Goal: Check status: Check status

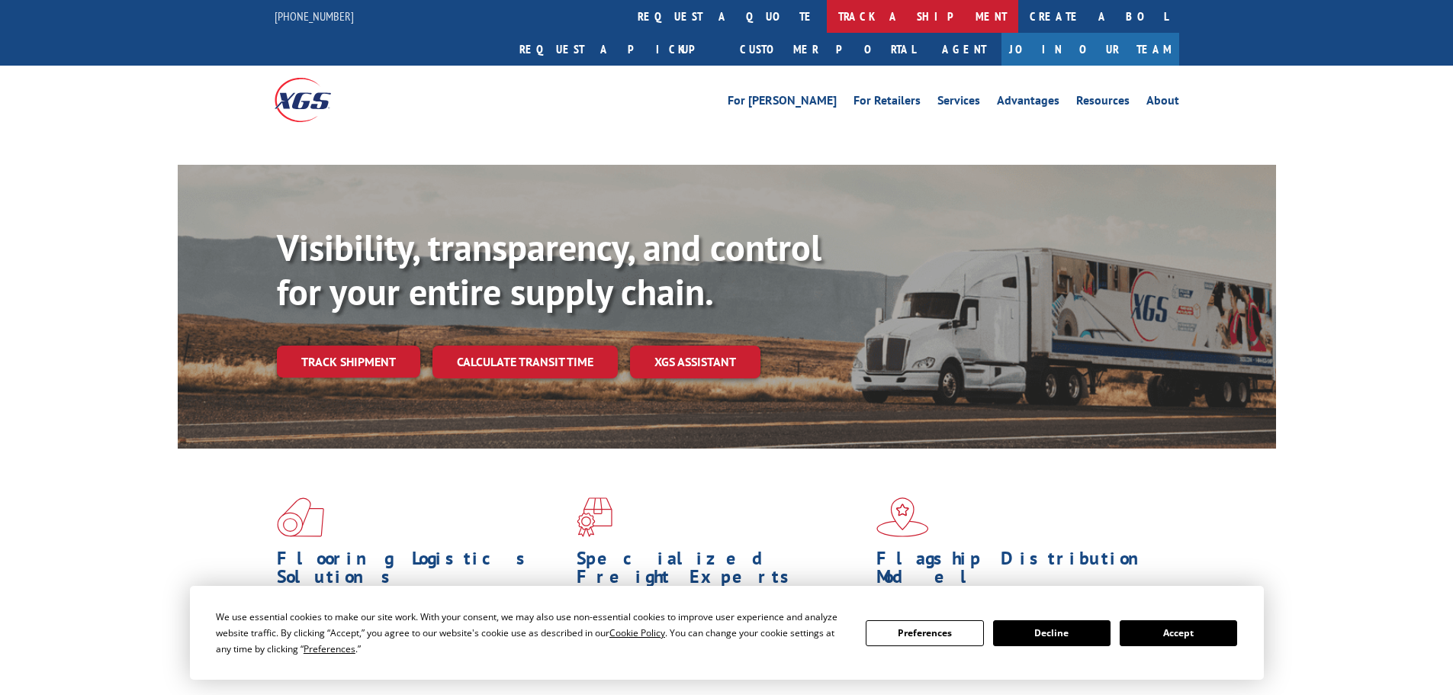
click at [827, 24] on link "track a shipment" at bounding box center [922, 16] width 191 height 33
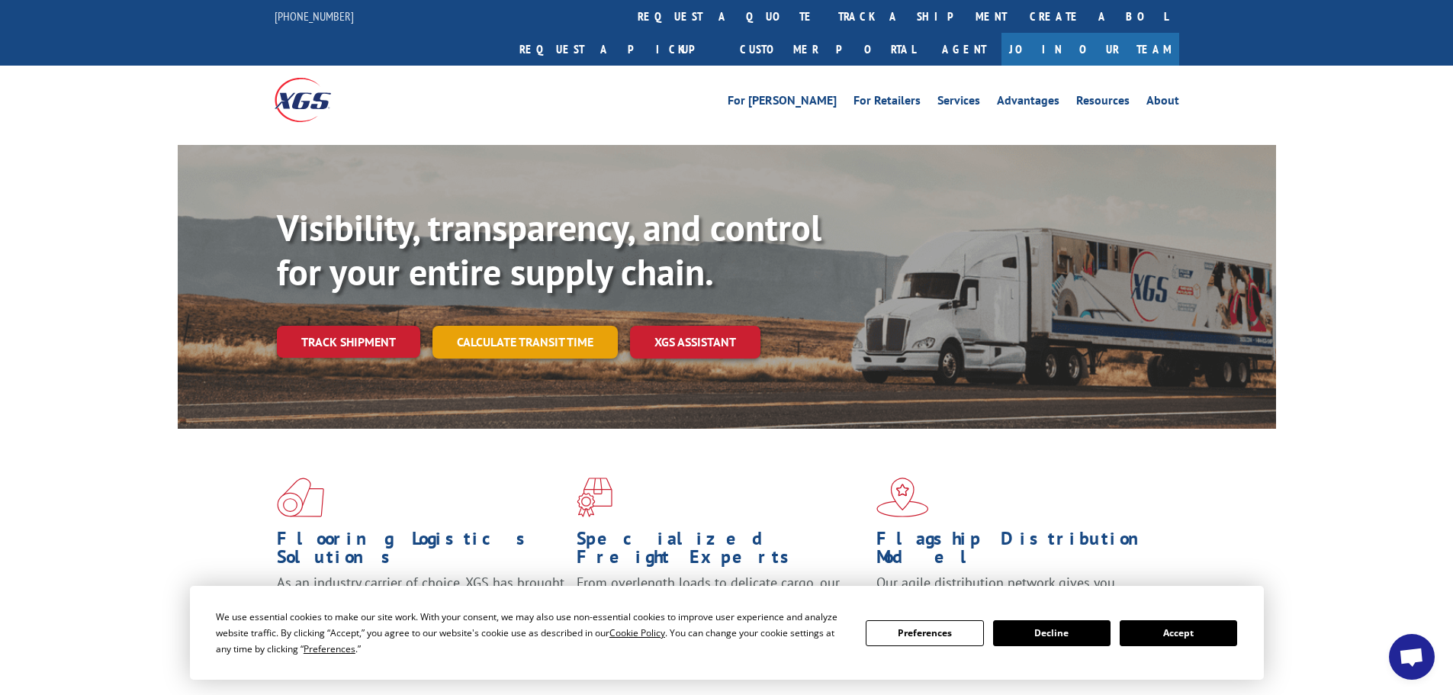
click at [540, 326] on link "Calculate transit time" at bounding box center [524, 342] width 185 height 33
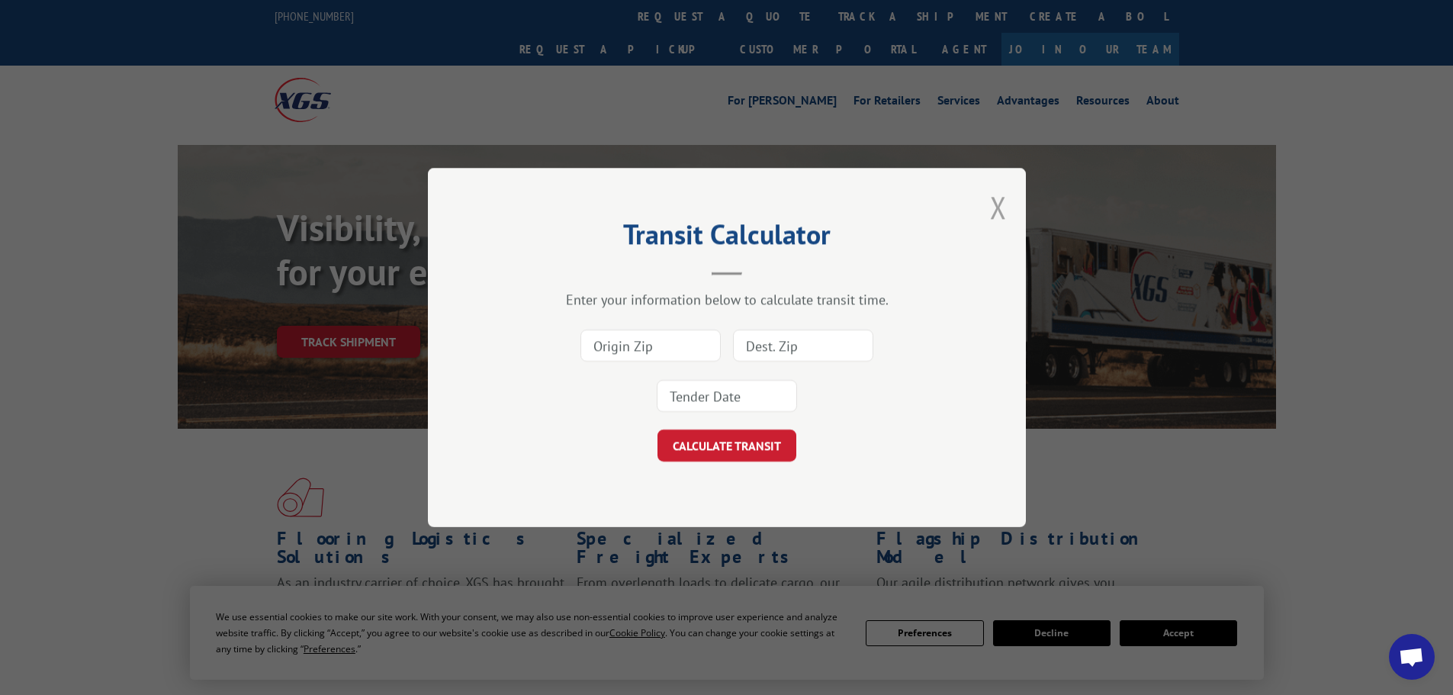
click at [994, 210] on button "Close modal" at bounding box center [998, 207] width 17 height 40
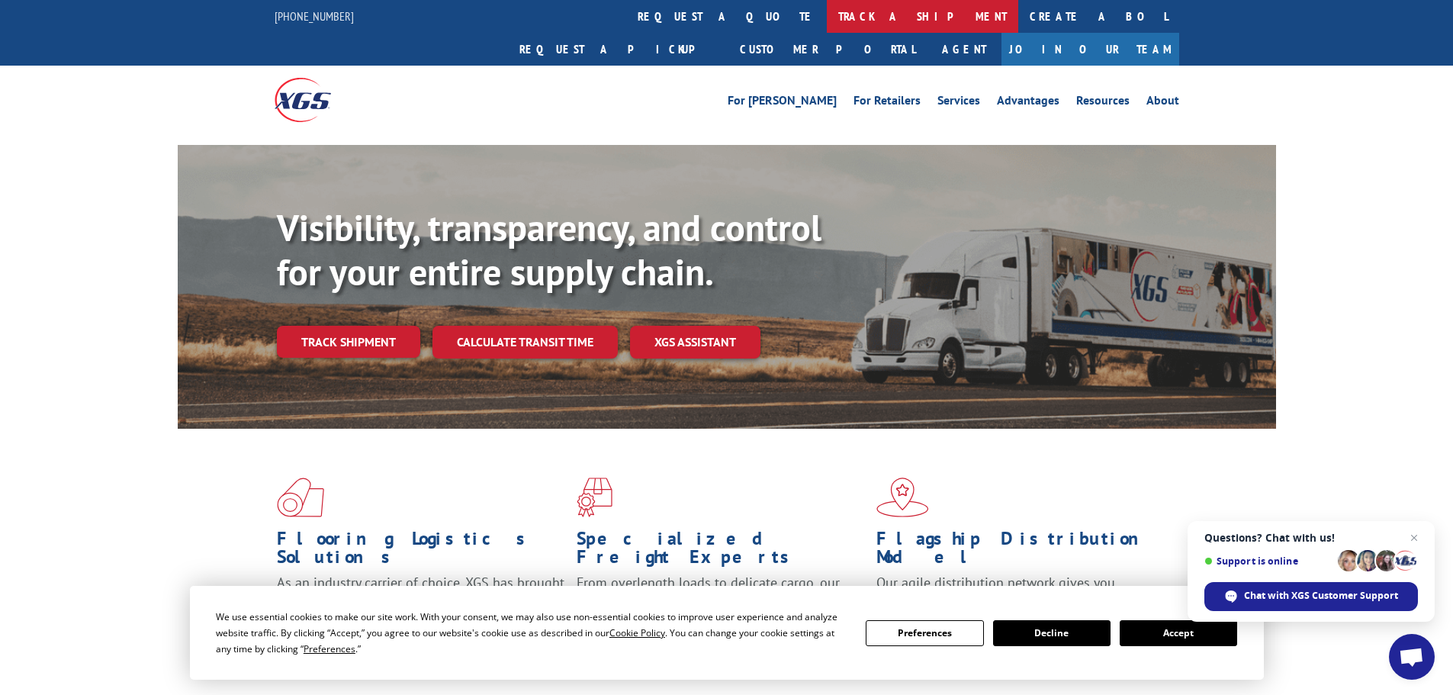
click at [827, 18] on link "track a shipment" at bounding box center [922, 16] width 191 height 33
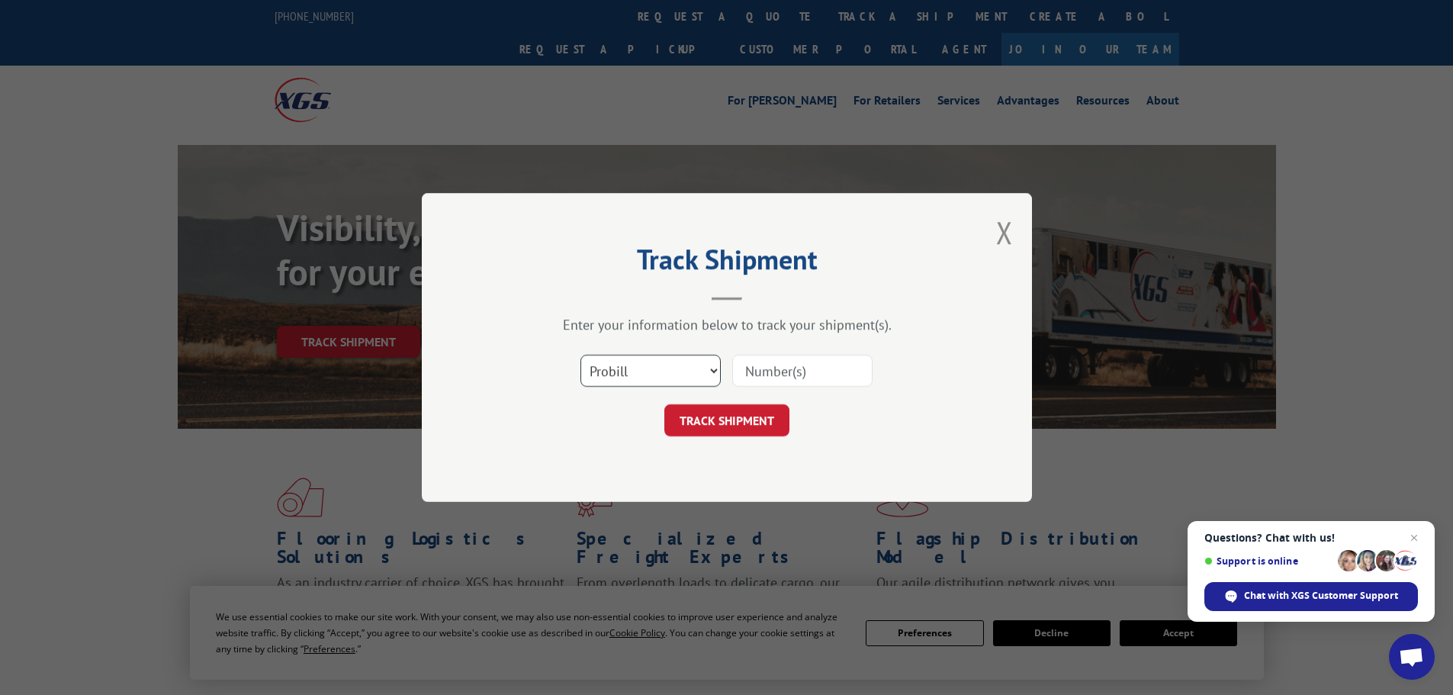
drag, startPoint x: 642, startPoint y: 372, endPoint x: 644, endPoint y: 384, distance: 11.5
click at [642, 372] on select "Select category... Probill BOL PO" at bounding box center [650, 371] width 140 height 32
select select "po"
click at [580, 355] on select "Select category... Probill BOL PO" at bounding box center [650, 371] width 140 height 32
click at [778, 361] on input at bounding box center [802, 371] width 140 height 32
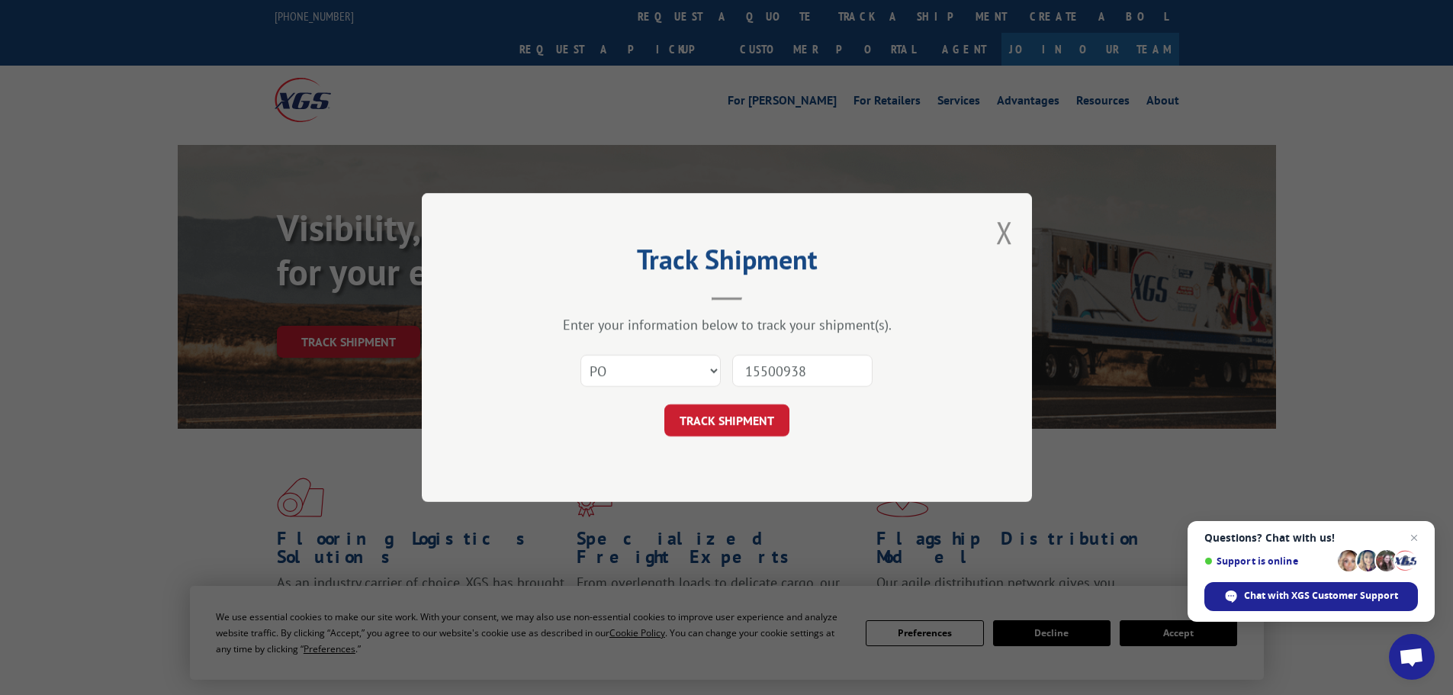
type input "15500938"
click at [664, 404] on button "TRACK SHIPMENT" at bounding box center [726, 420] width 125 height 32
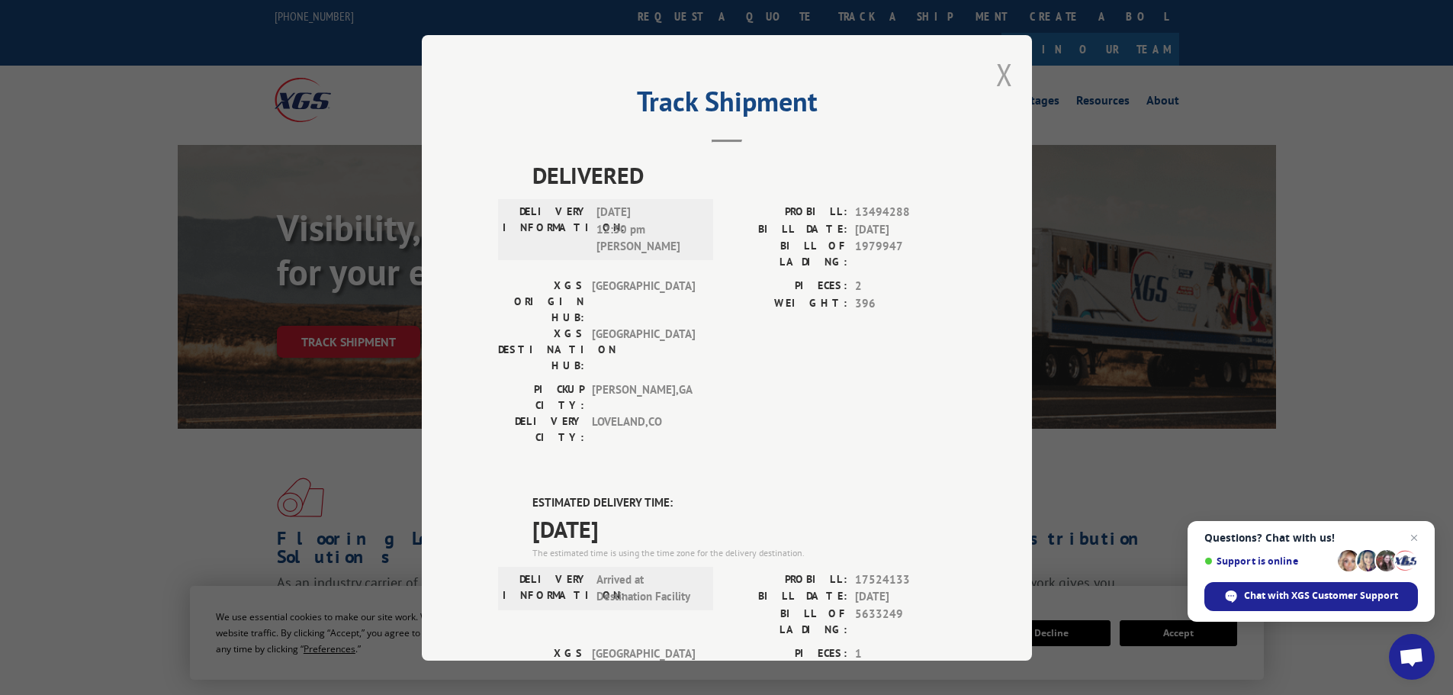
click at [999, 84] on button "Close modal" at bounding box center [1004, 74] width 17 height 40
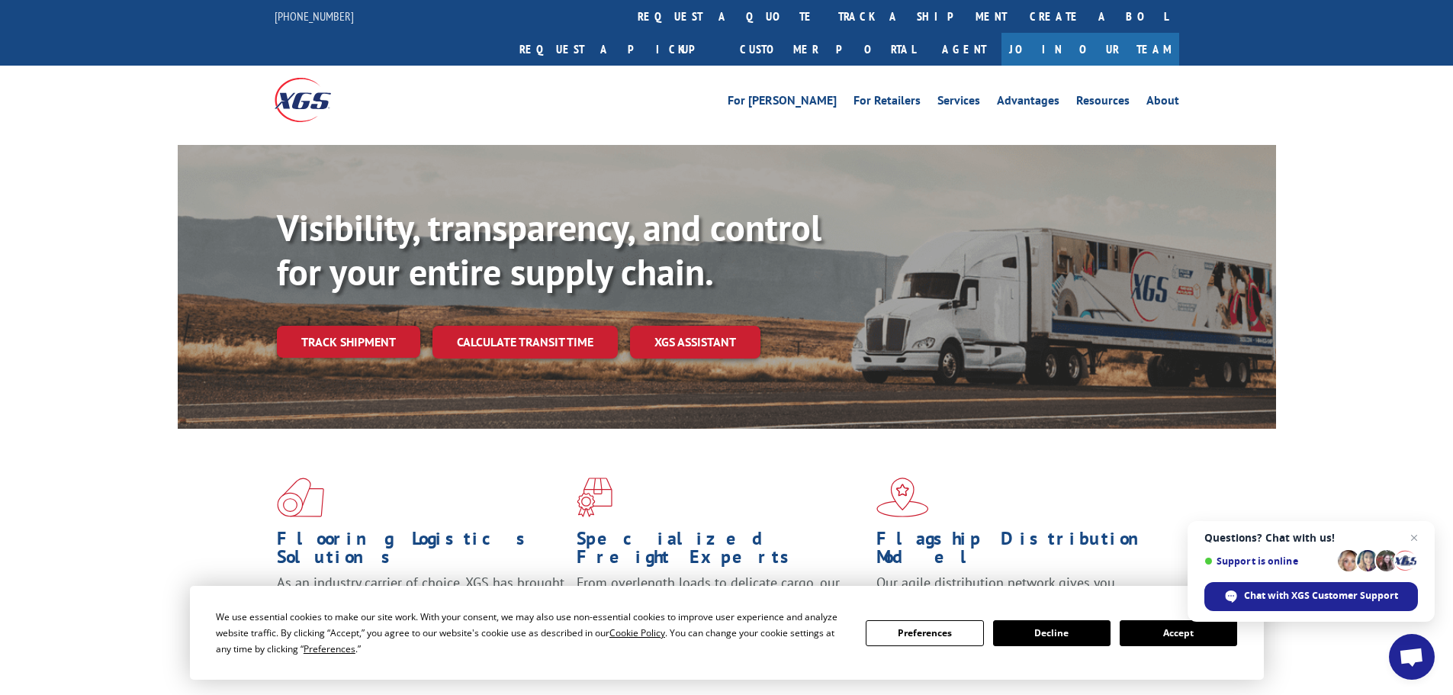
drag, startPoint x: 664, startPoint y: 14, endPoint x: 677, endPoint y: 77, distance: 64.6
click at [827, 14] on link "track a shipment" at bounding box center [922, 16] width 191 height 33
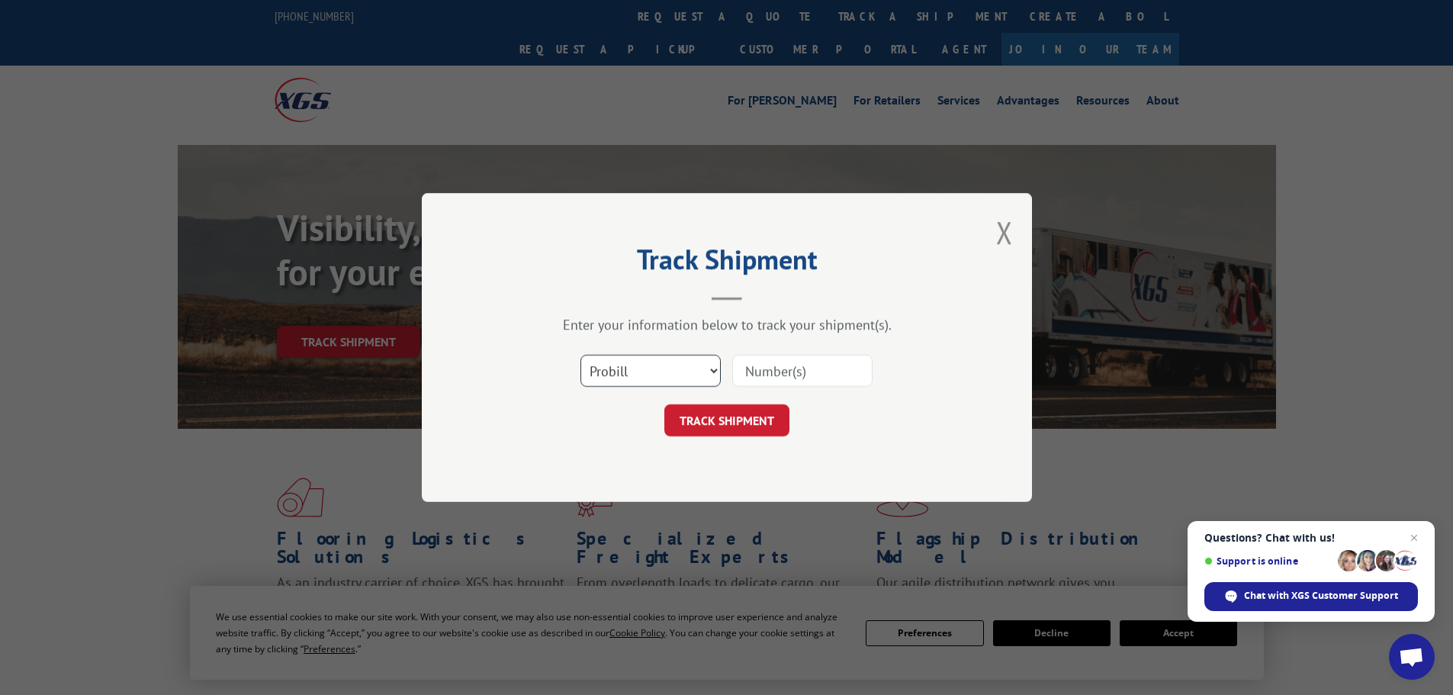
click at [655, 374] on select "Select category... Probill BOL PO" at bounding box center [650, 371] width 140 height 32
select select "po"
click at [580, 355] on select "Select category... Probill BOL PO" at bounding box center [650, 371] width 140 height 32
click at [779, 375] on input at bounding box center [802, 371] width 140 height 32
type input "15501079"
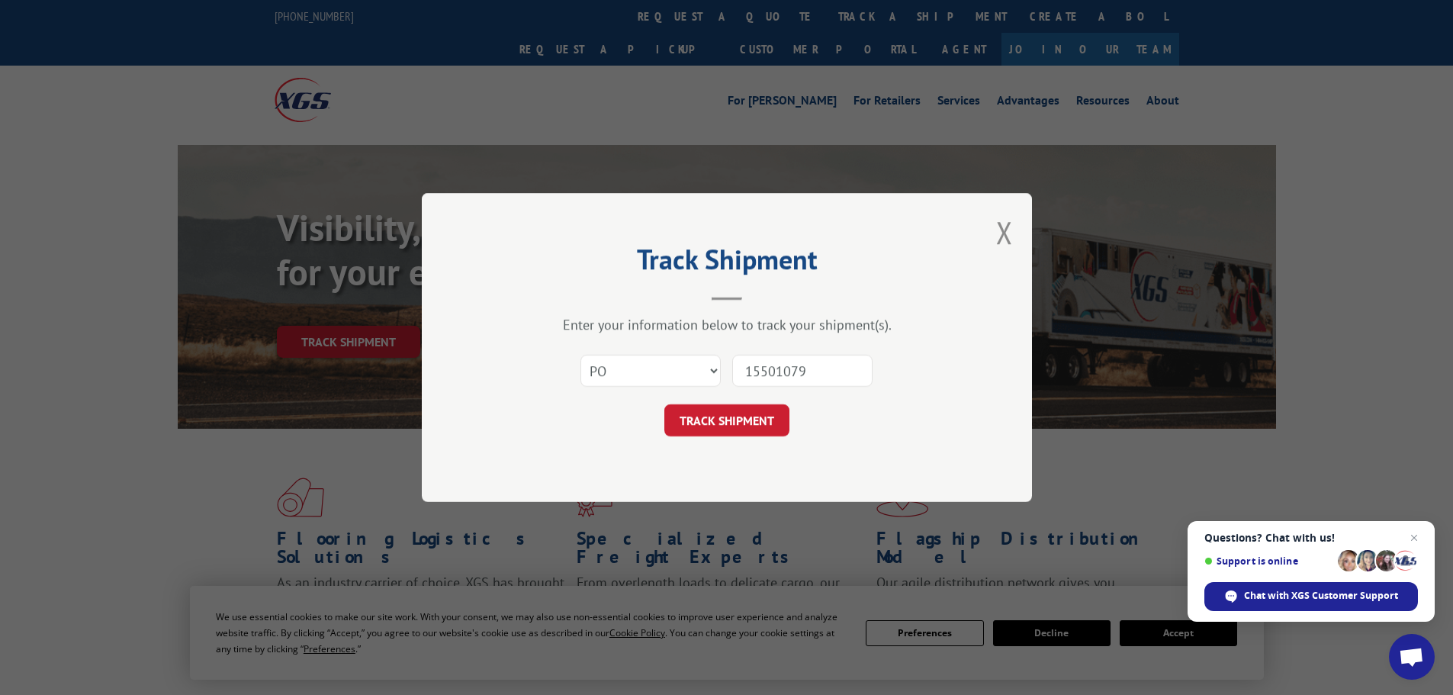
click at [664, 404] on button "TRACK SHIPMENT" at bounding box center [726, 420] width 125 height 32
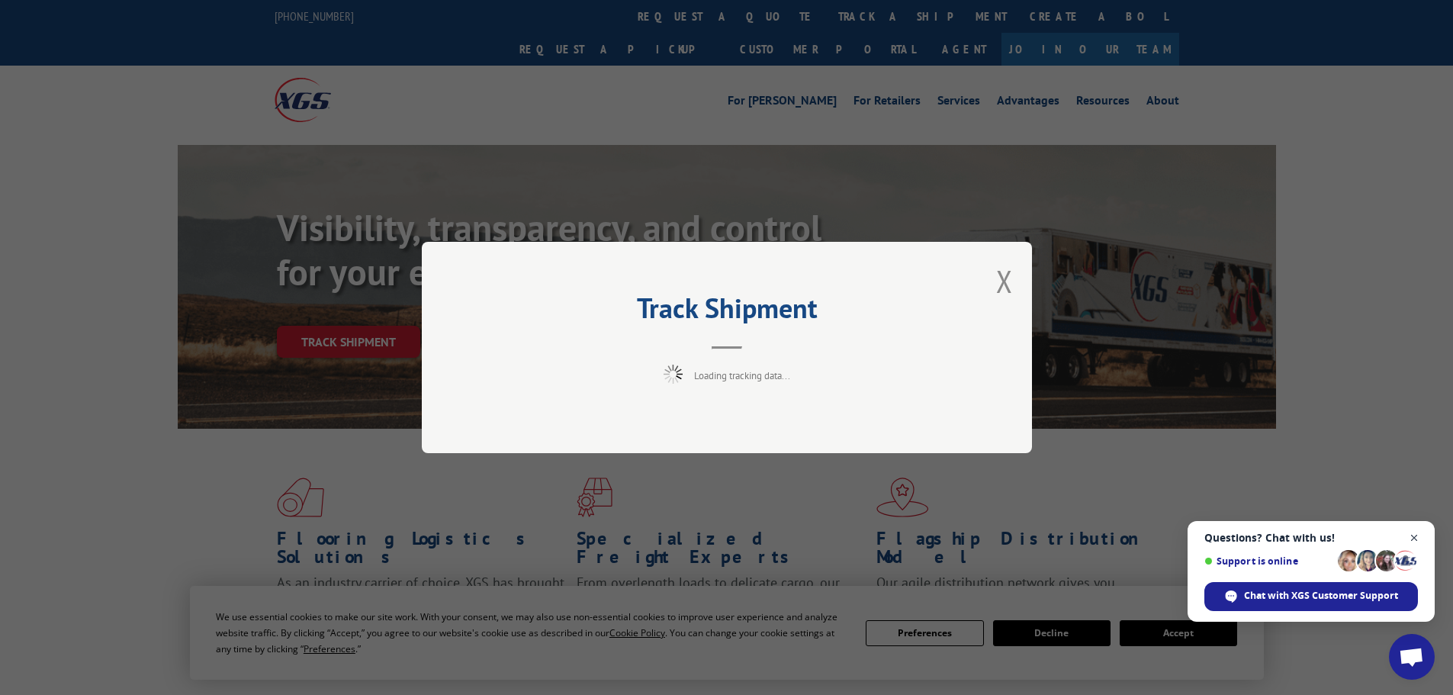
click at [1417, 542] on span "Close chat" at bounding box center [1414, 537] width 19 height 19
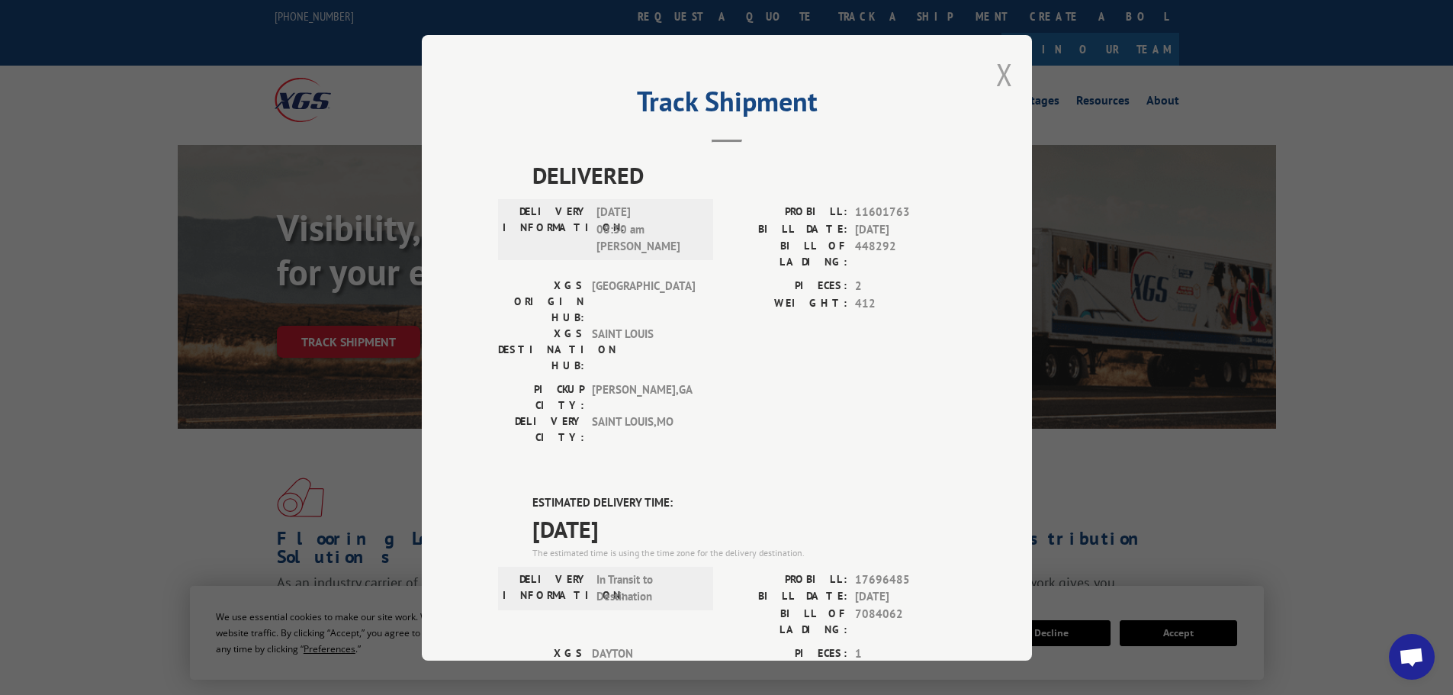
click at [1000, 85] on button "Close modal" at bounding box center [1004, 74] width 17 height 40
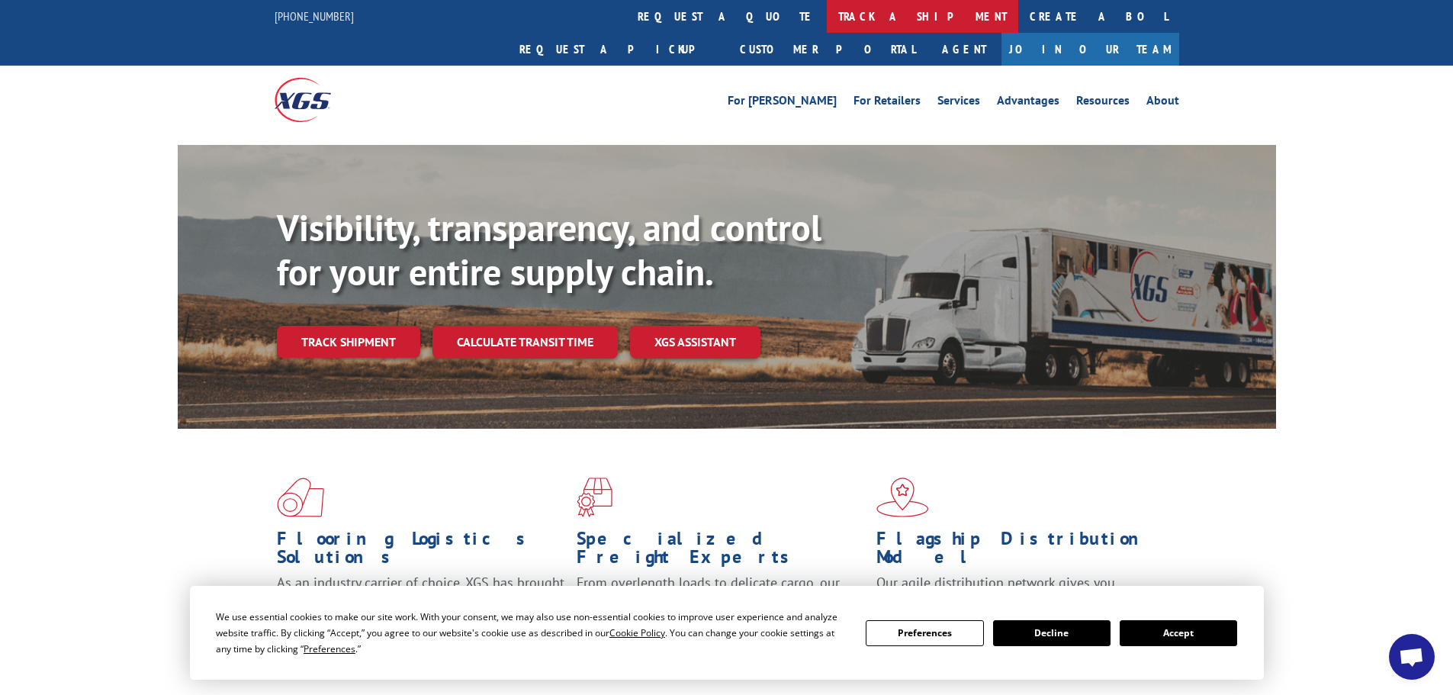
click at [827, 15] on link "track a shipment" at bounding box center [922, 16] width 191 height 33
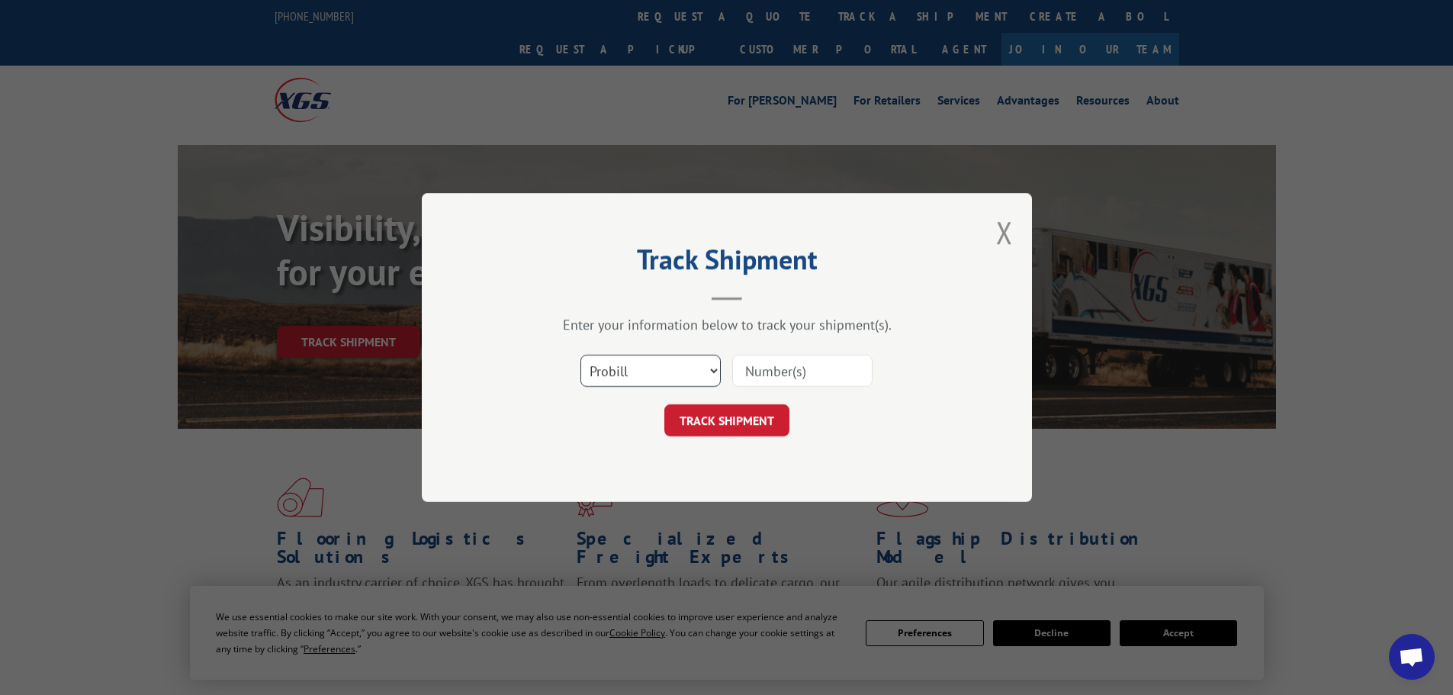
click at [606, 374] on select "Select category... Probill BOL PO" at bounding box center [650, 371] width 140 height 32
select select "po"
click at [580, 355] on select "Select category... Probill BOL PO" at bounding box center [650, 371] width 140 height 32
click at [792, 366] on input at bounding box center [802, 371] width 140 height 32
type input "155001022"
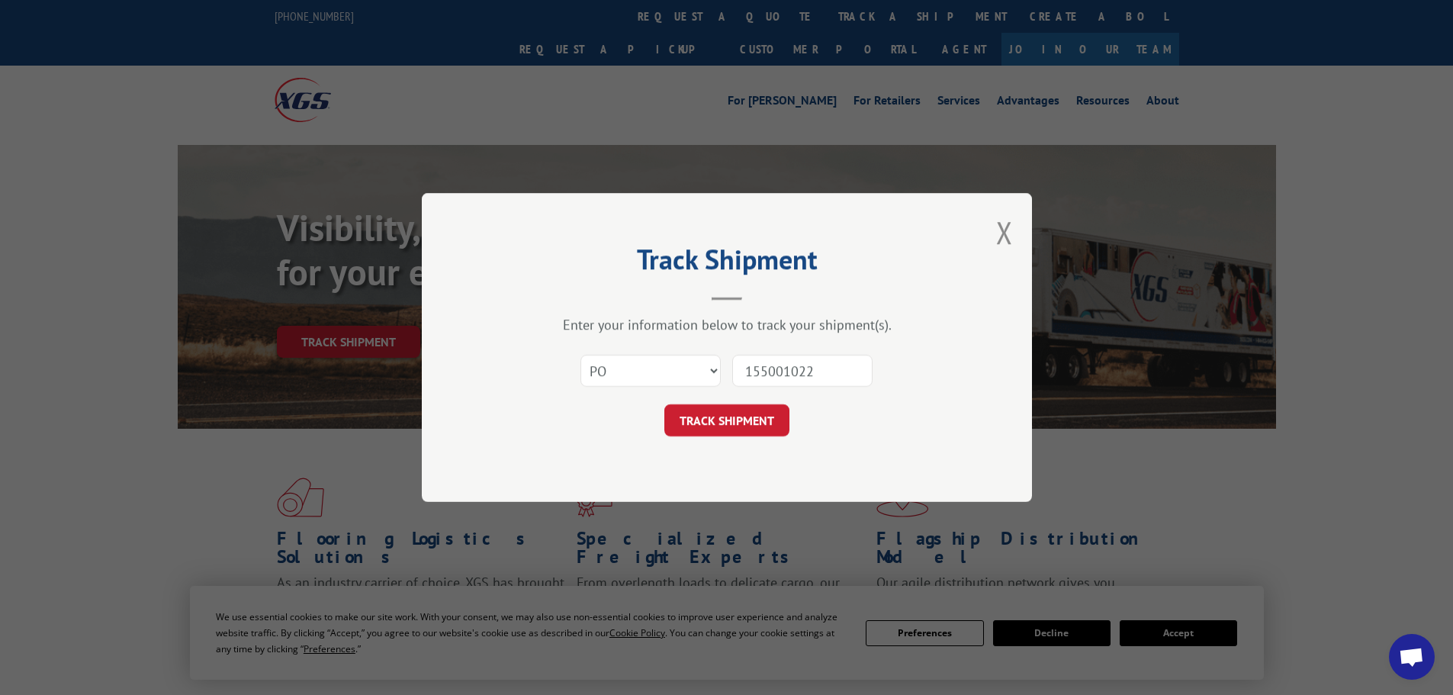
click at [664, 404] on button "TRACK SHIPMENT" at bounding box center [726, 420] width 125 height 32
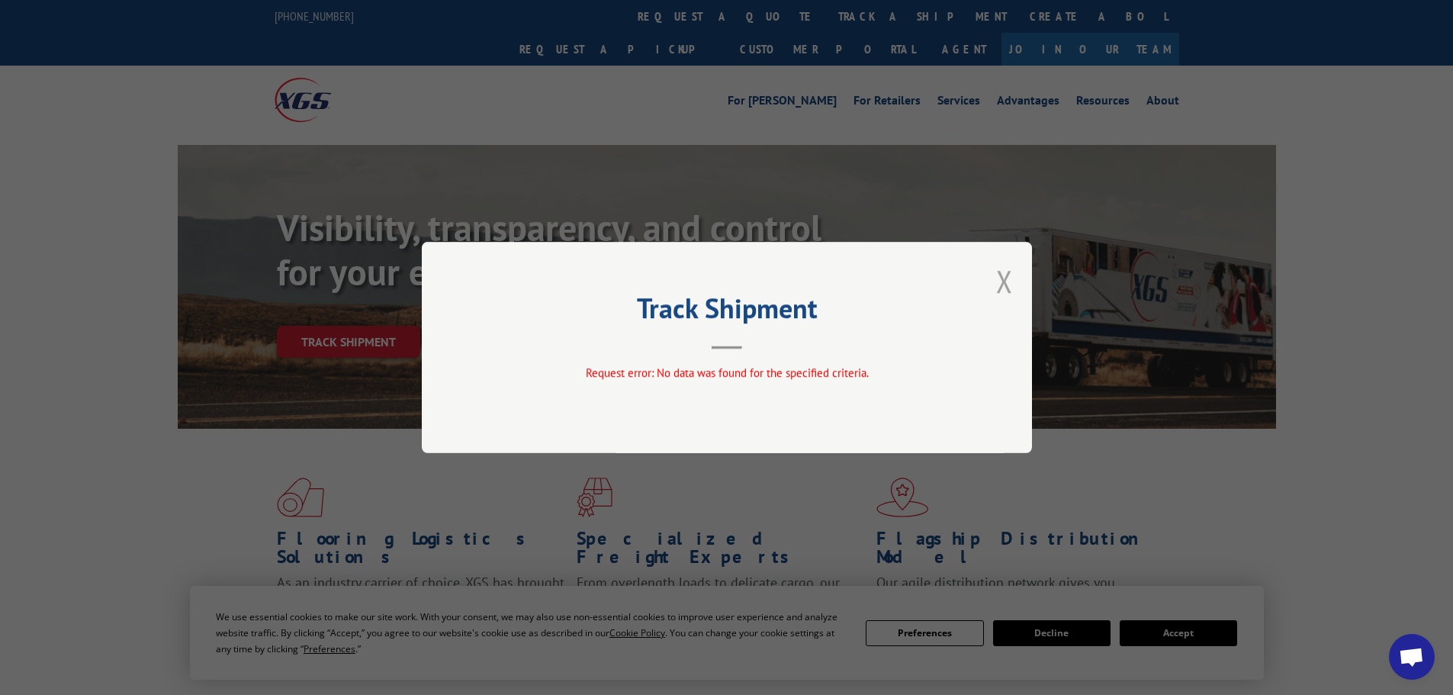
click at [1004, 279] on button "Close modal" at bounding box center [1004, 281] width 17 height 40
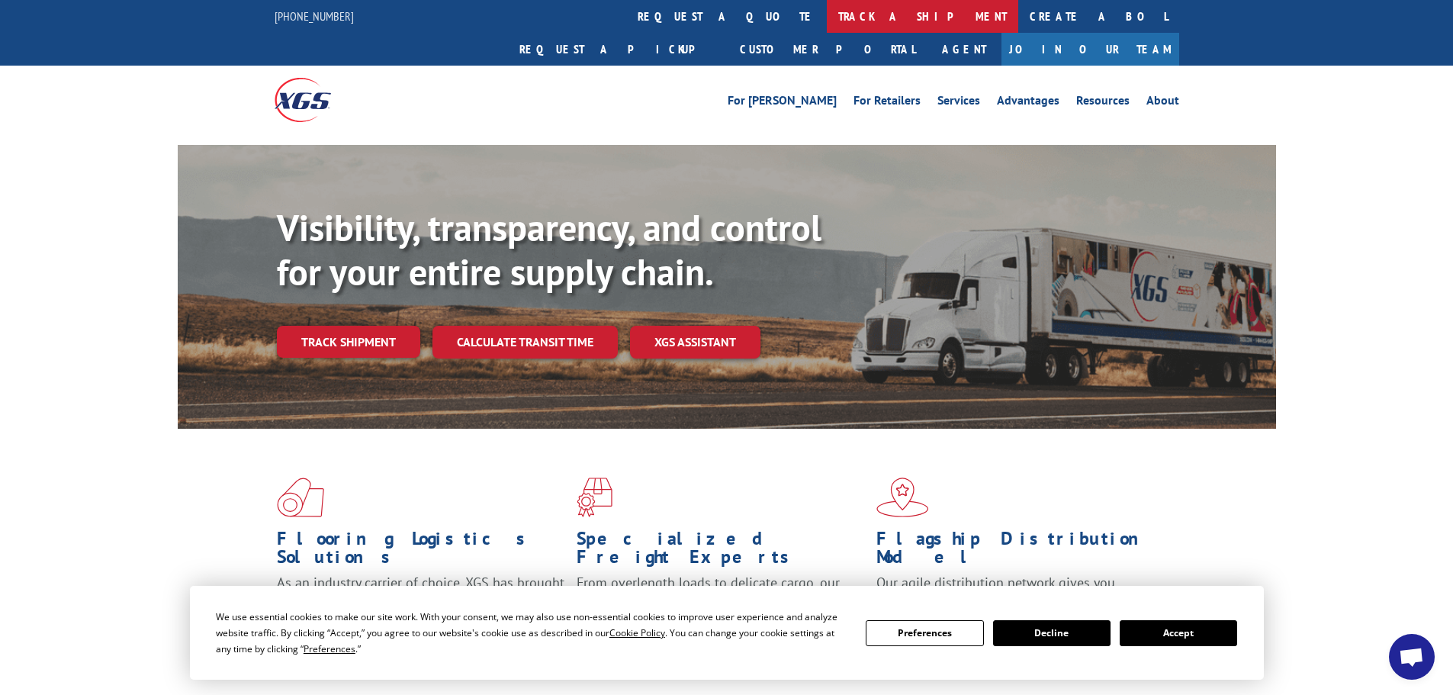
click at [827, 8] on link "track a shipment" at bounding box center [922, 16] width 191 height 33
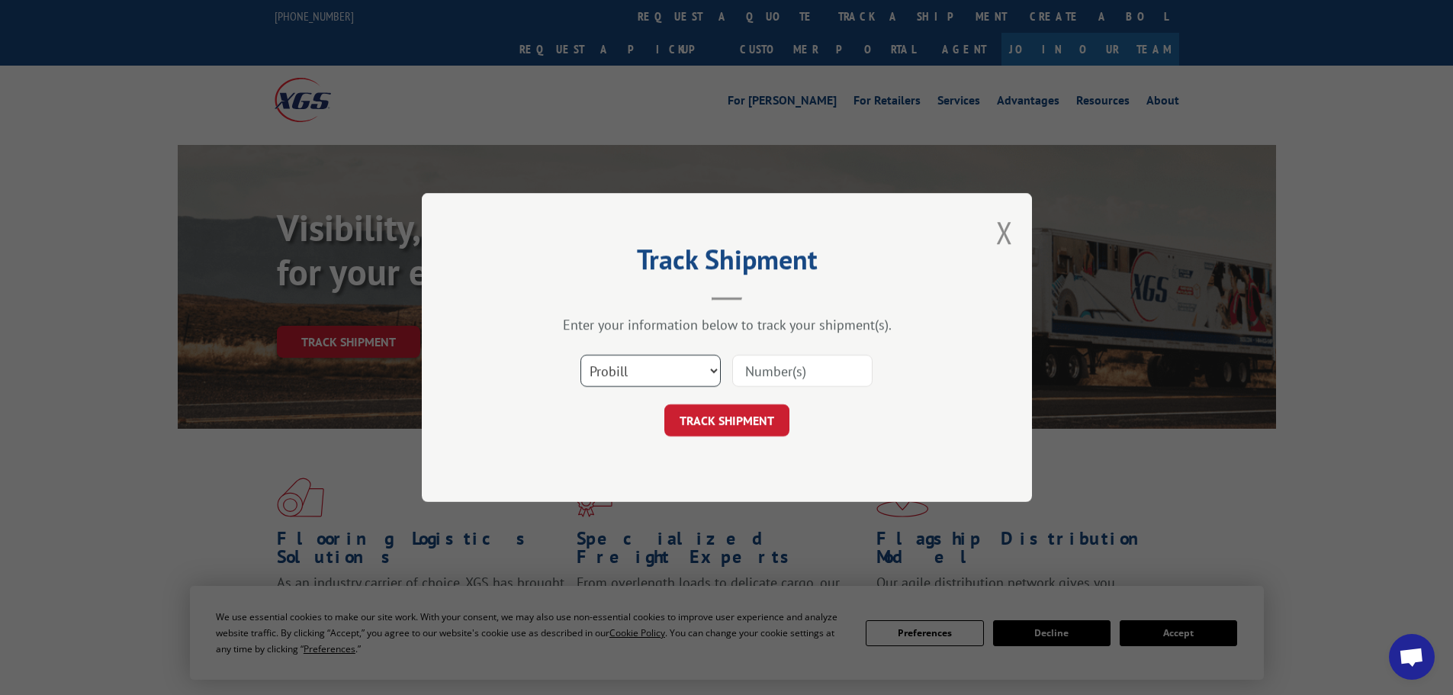
click at [632, 368] on select "Select category... Probill BOL PO" at bounding box center [650, 371] width 140 height 32
select select "po"
click at [580, 355] on select "Select category... Probill BOL PO" at bounding box center [650, 371] width 140 height 32
click at [801, 374] on input at bounding box center [802, 371] width 140 height 32
type input "15501022"
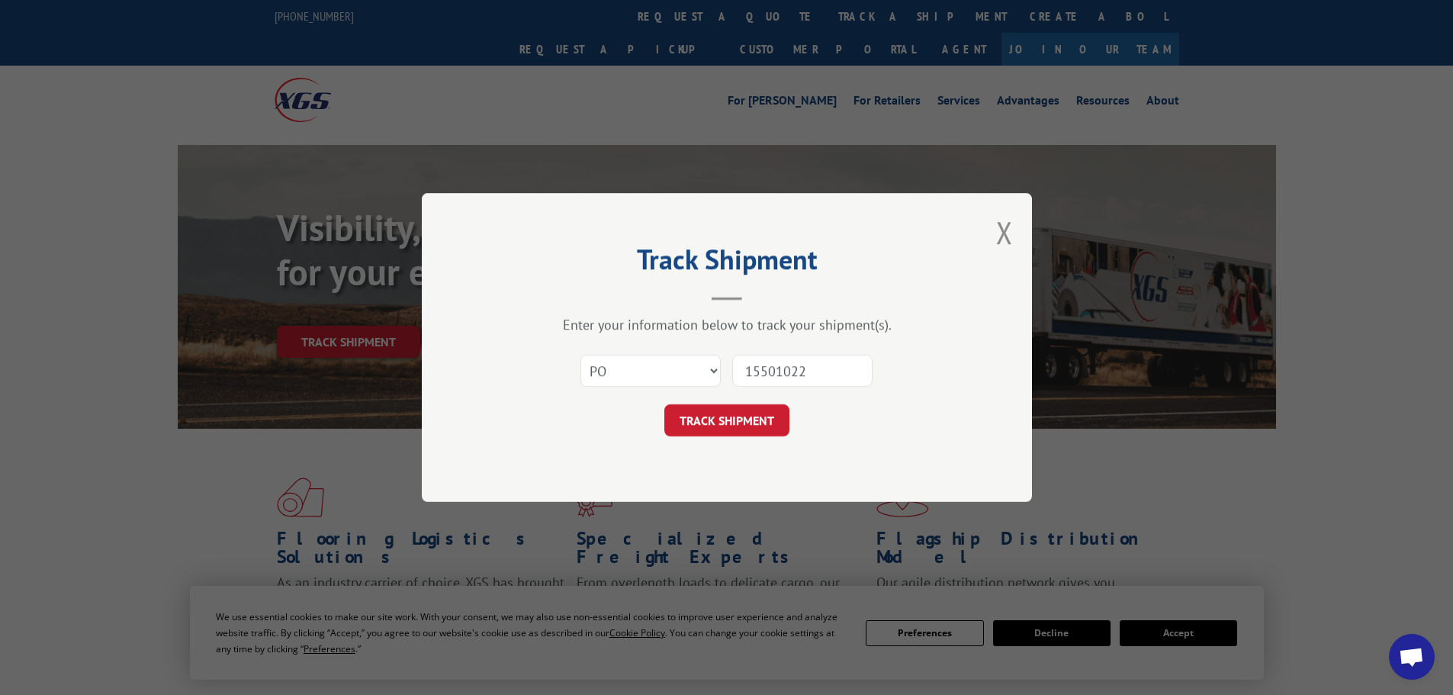
click at [664, 404] on button "TRACK SHIPMENT" at bounding box center [726, 420] width 125 height 32
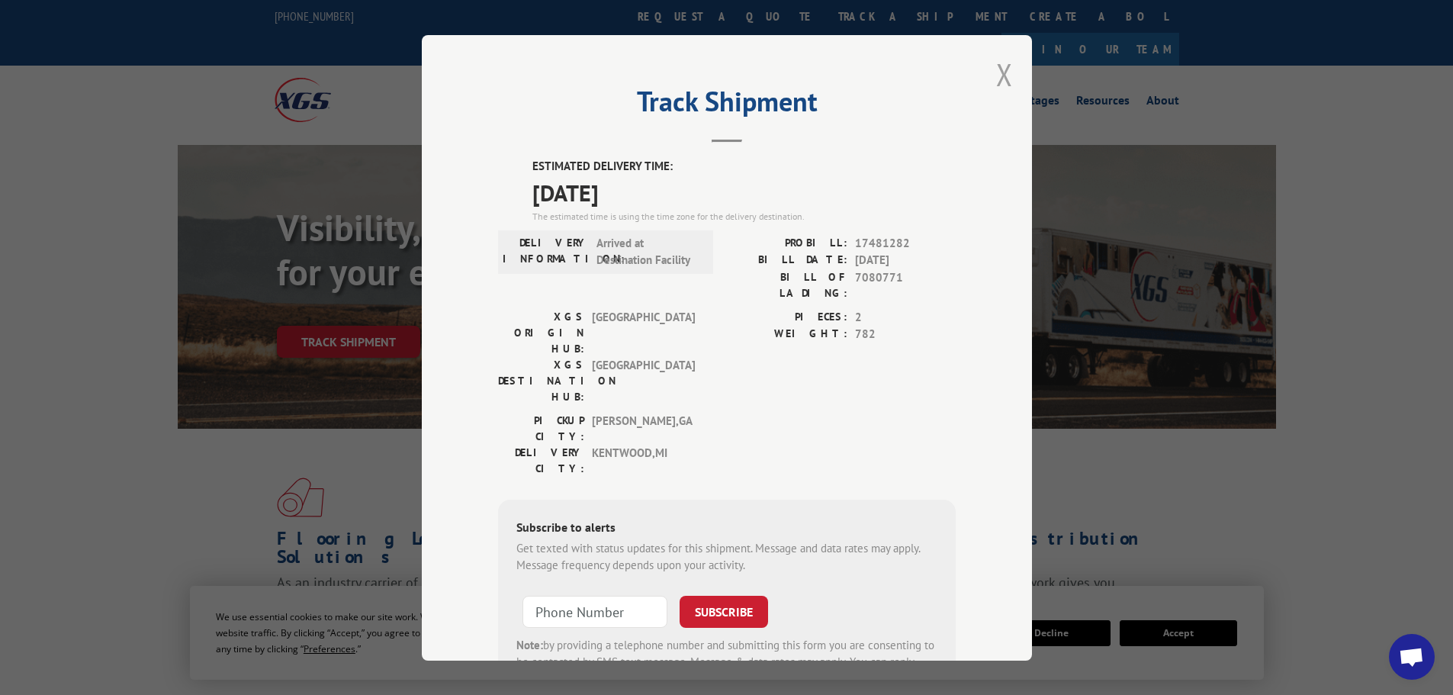
click at [1004, 77] on button "Close modal" at bounding box center [1004, 74] width 17 height 40
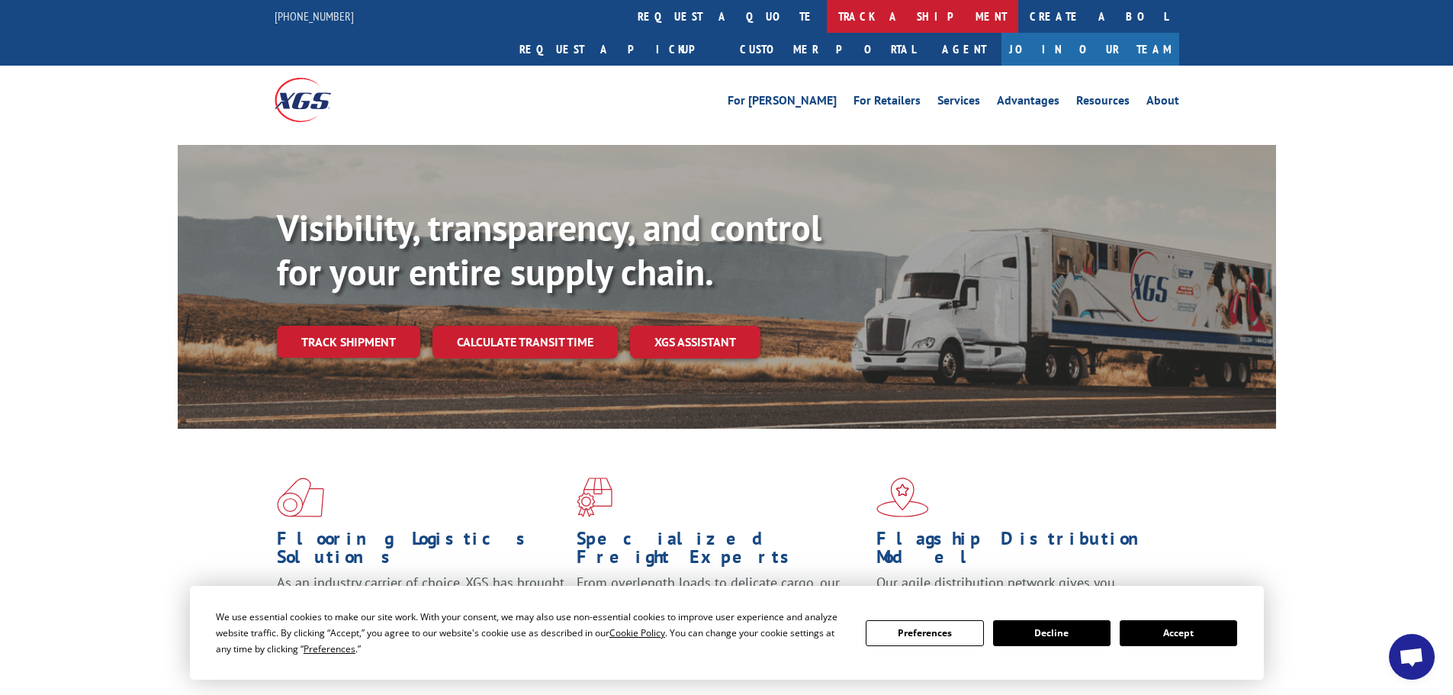
click at [827, 25] on link "track a shipment" at bounding box center [922, 16] width 191 height 33
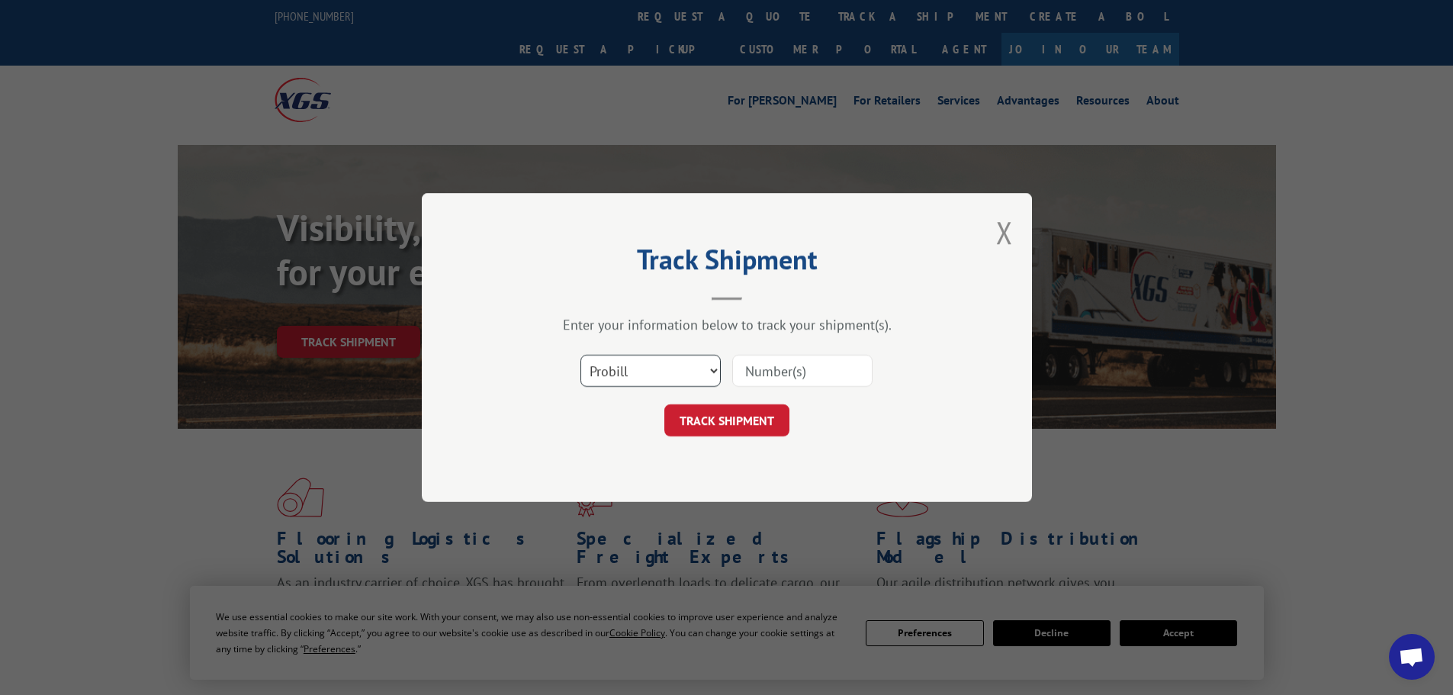
click at [622, 380] on select "Select category... Probill BOL PO" at bounding box center [650, 371] width 140 height 32
select select "po"
click at [580, 355] on select "Select category... Probill BOL PO" at bounding box center [650, 371] width 140 height 32
click at [770, 373] on input at bounding box center [802, 371] width 140 height 32
type input "1551022"
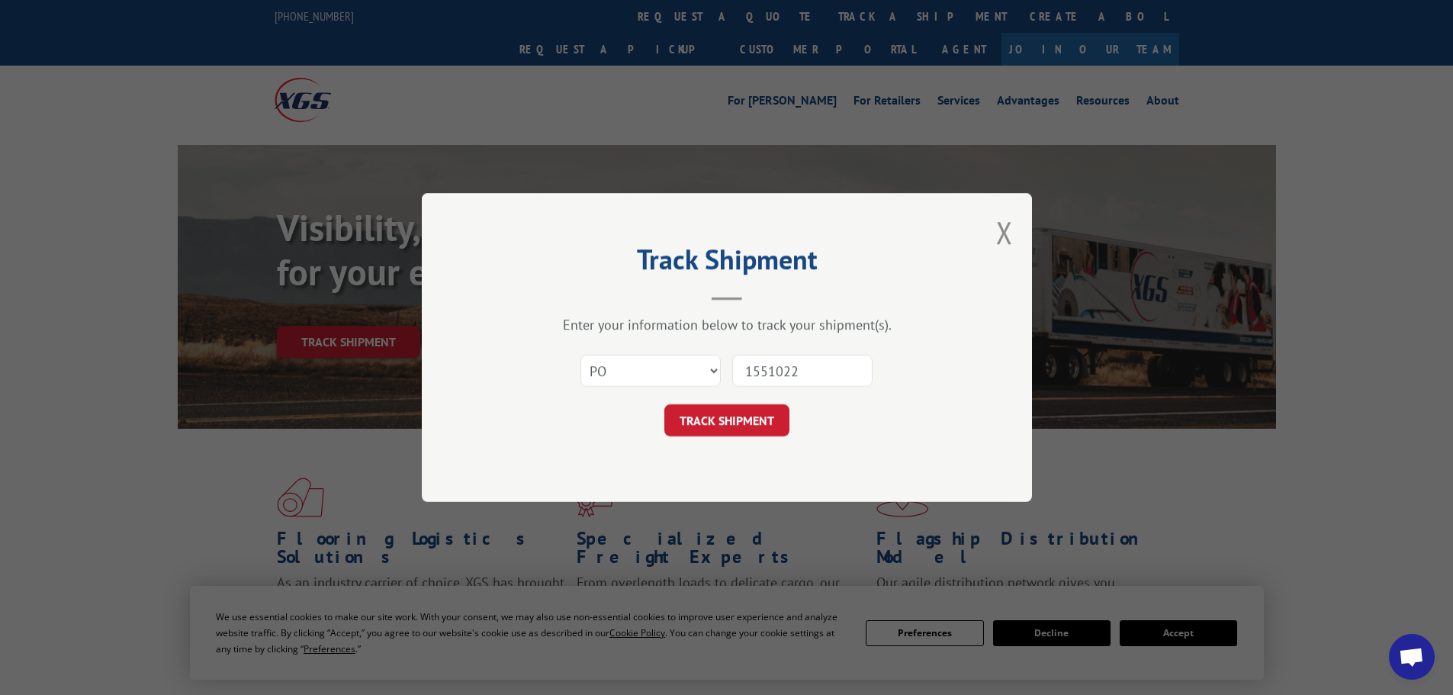
click button "TRACK SHIPMENT" at bounding box center [726, 420] width 125 height 32
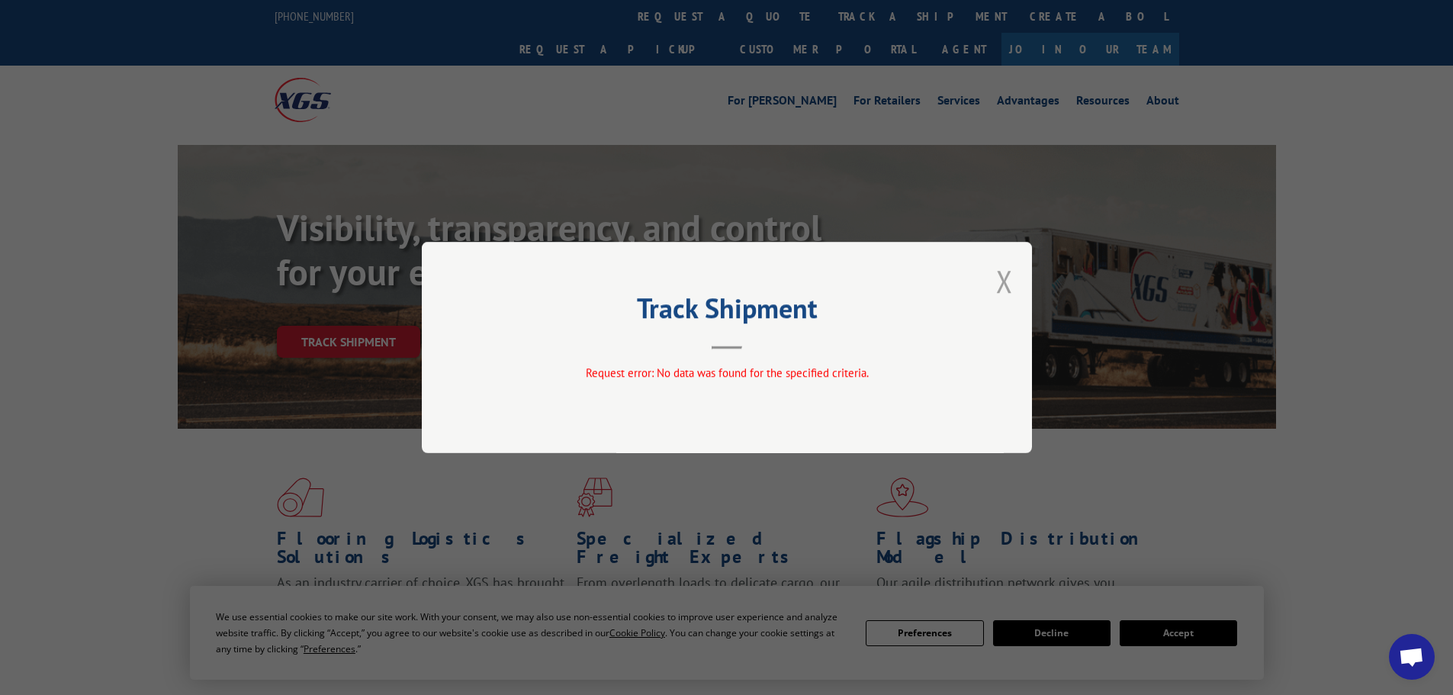
click at [999, 273] on button "Close modal" at bounding box center [1004, 281] width 17 height 40
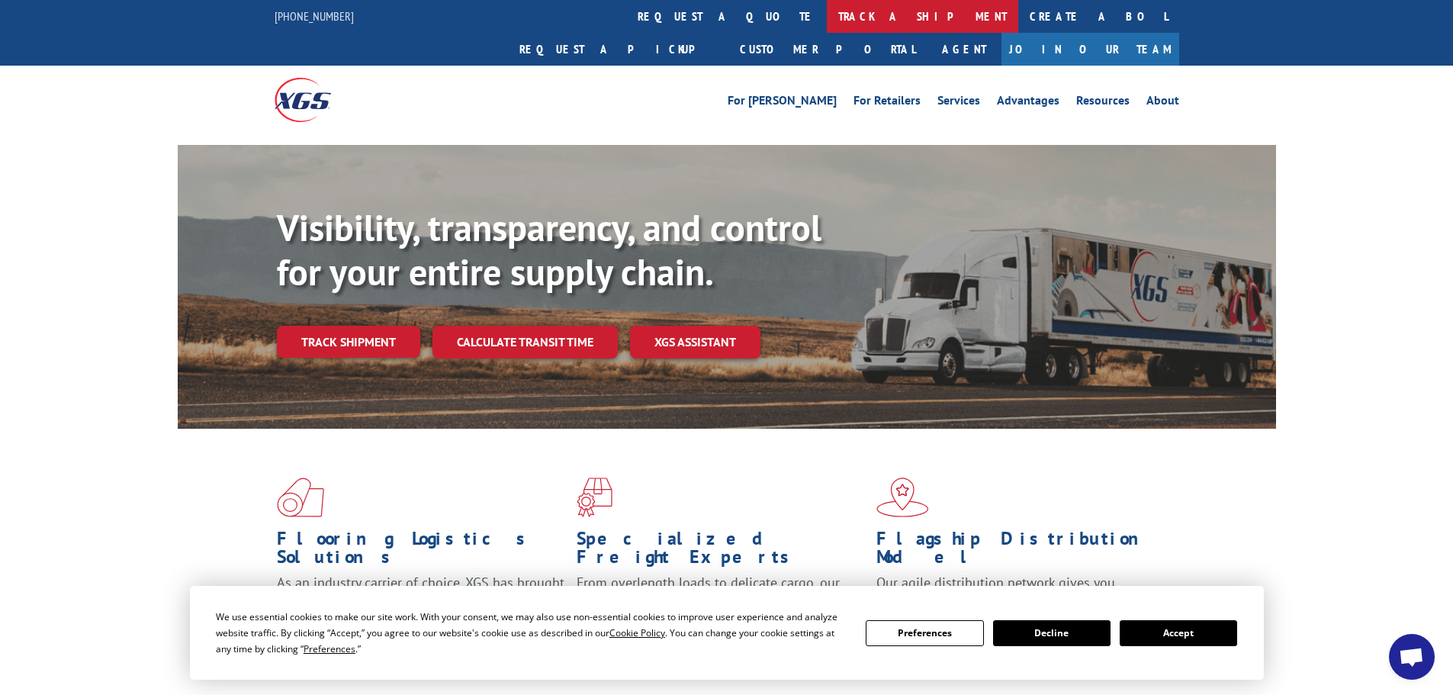
click at [827, 23] on link "track a shipment" at bounding box center [922, 16] width 191 height 33
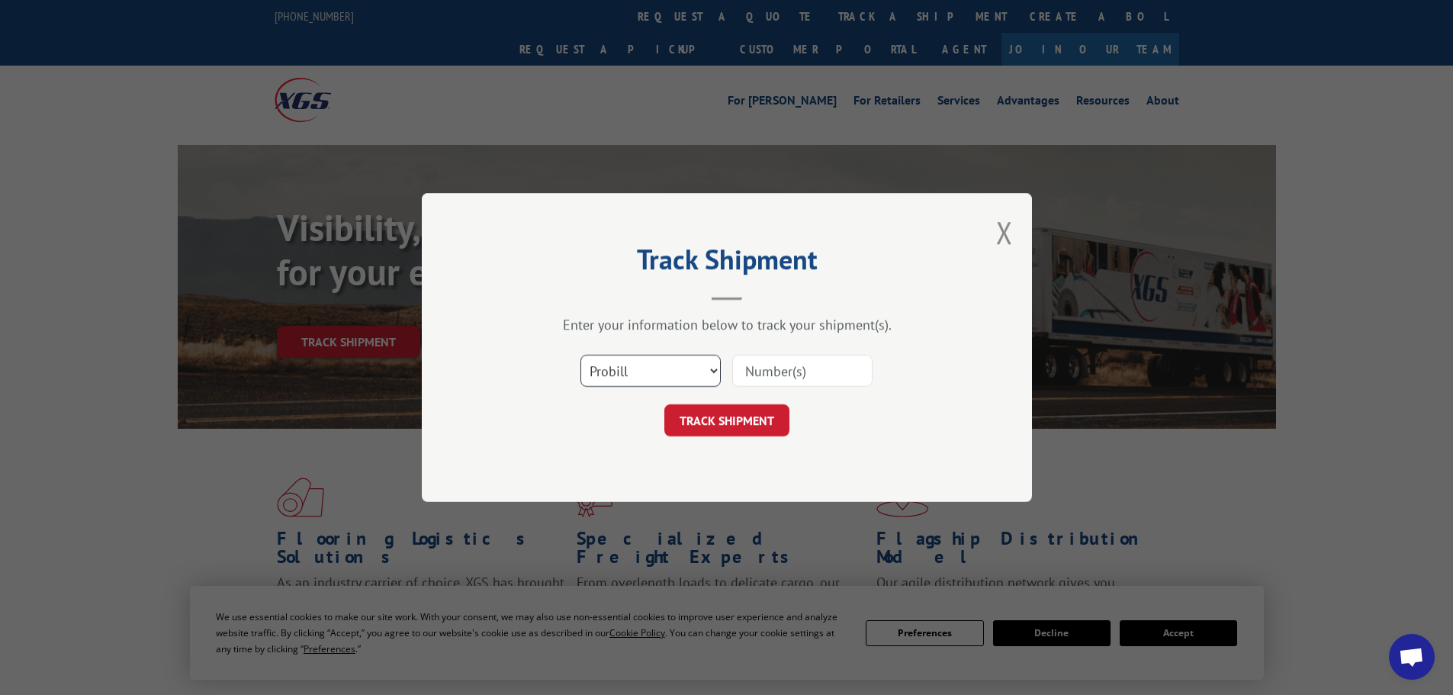
click at [628, 374] on select "Select category... Probill BOL PO" at bounding box center [650, 371] width 140 height 32
select select "po"
click at [580, 355] on select "Select category... Probill BOL PO" at bounding box center [650, 371] width 140 height 32
click at [808, 376] on input at bounding box center [802, 371] width 140 height 32
type input "15501022"
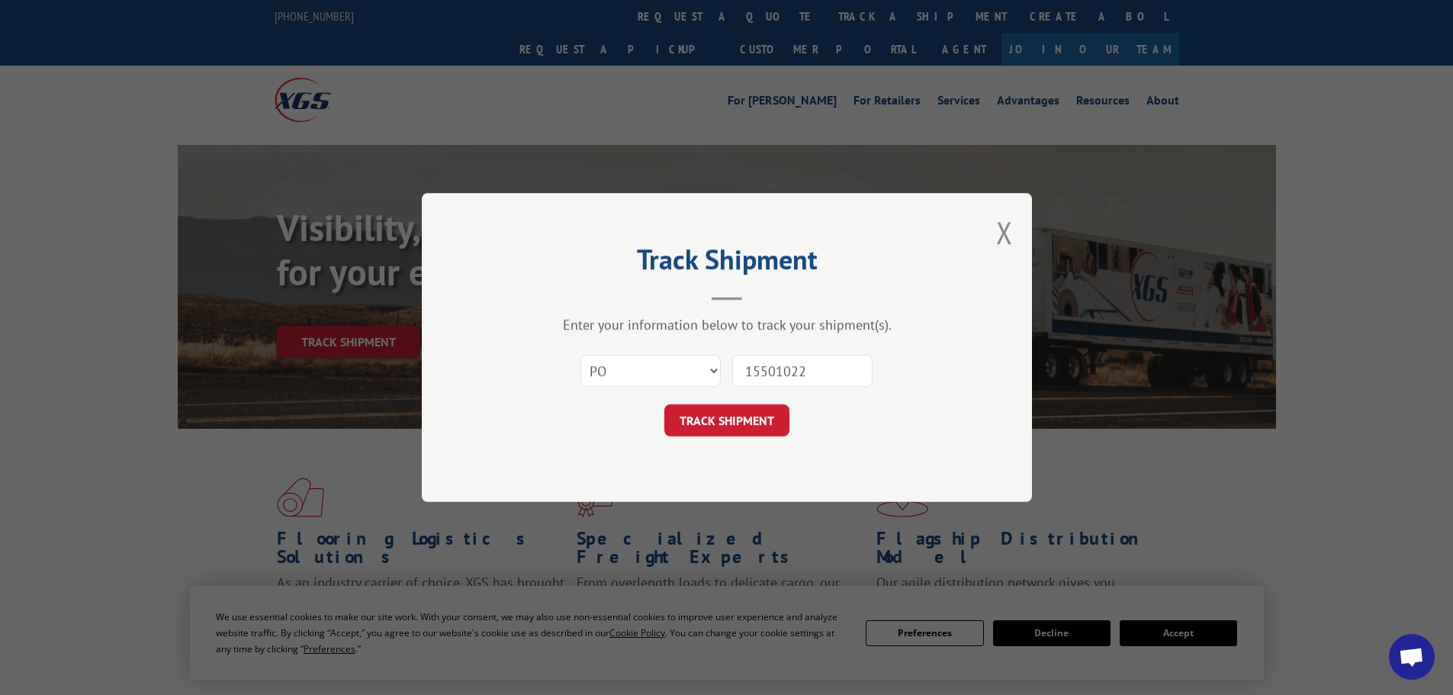
click at [664, 404] on button "TRACK SHIPMENT" at bounding box center [726, 420] width 125 height 32
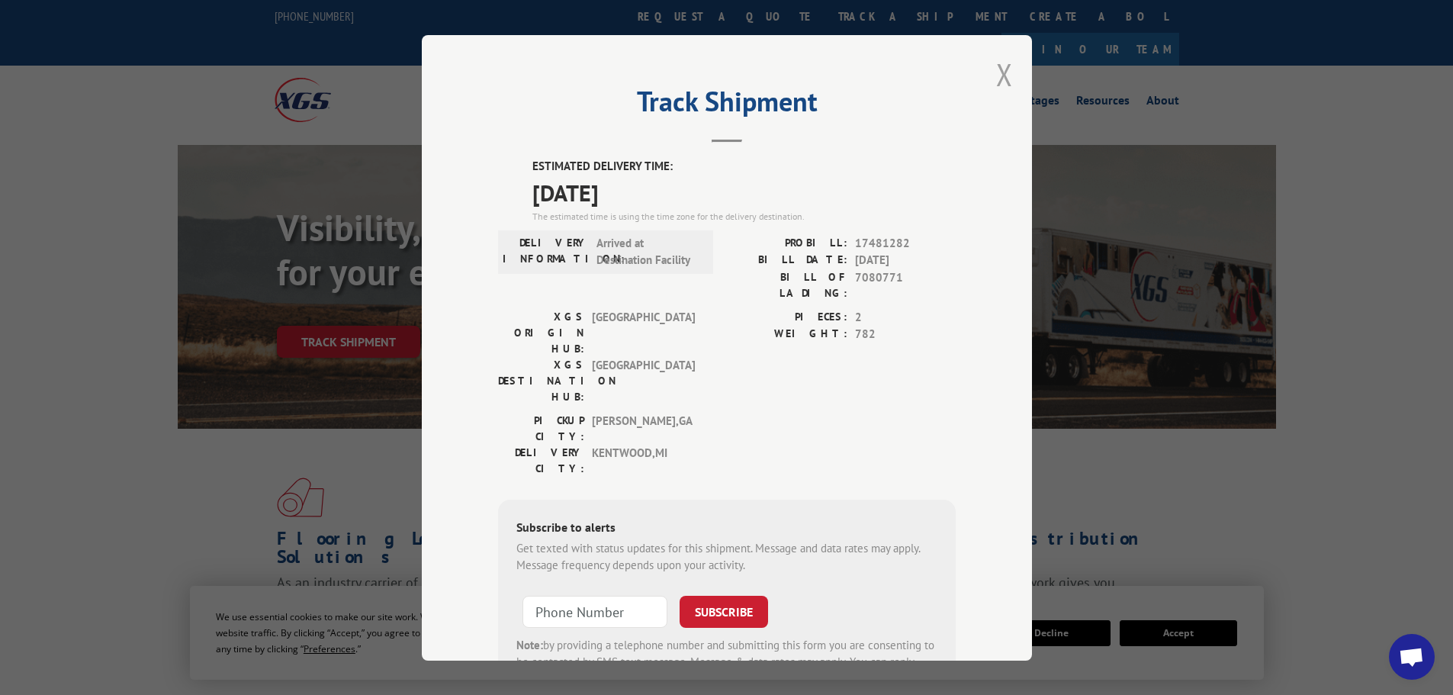
click at [1005, 75] on button "Close modal" at bounding box center [1004, 74] width 17 height 40
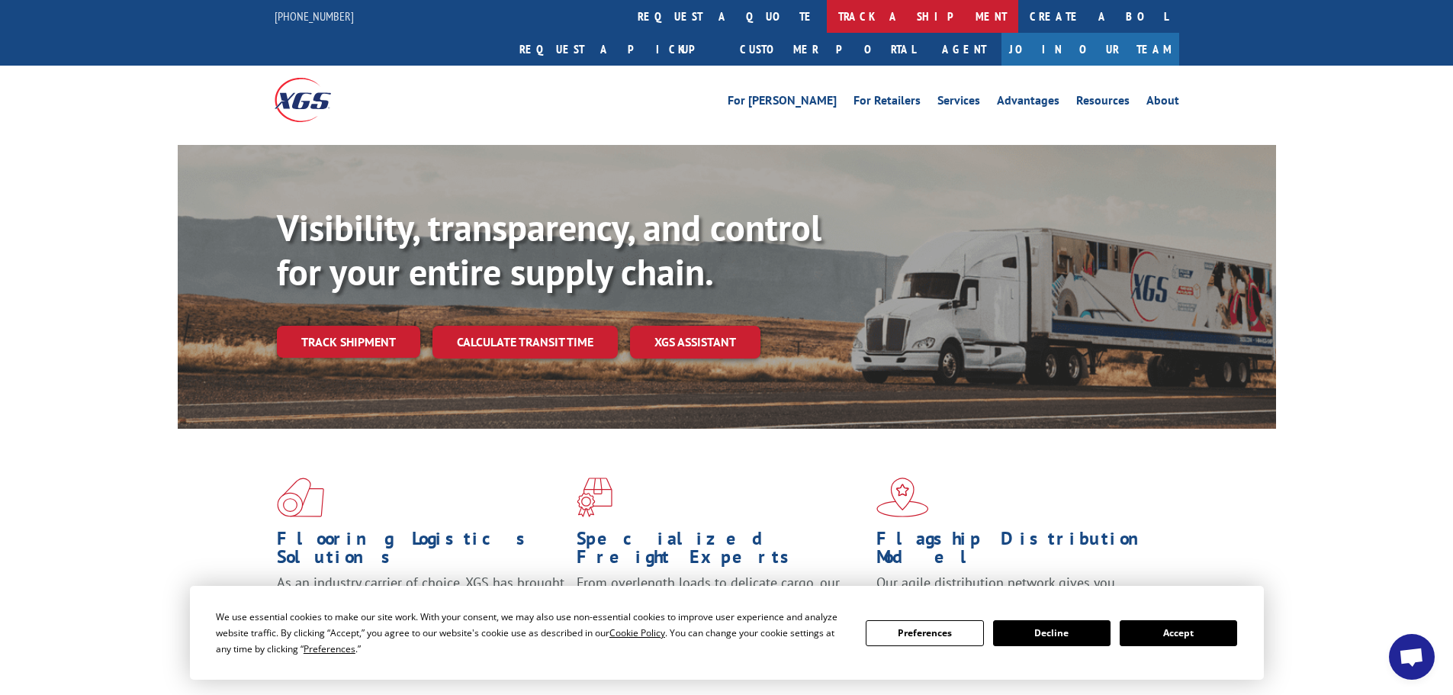
click at [827, 17] on link "track a shipment" at bounding box center [922, 16] width 191 height 33
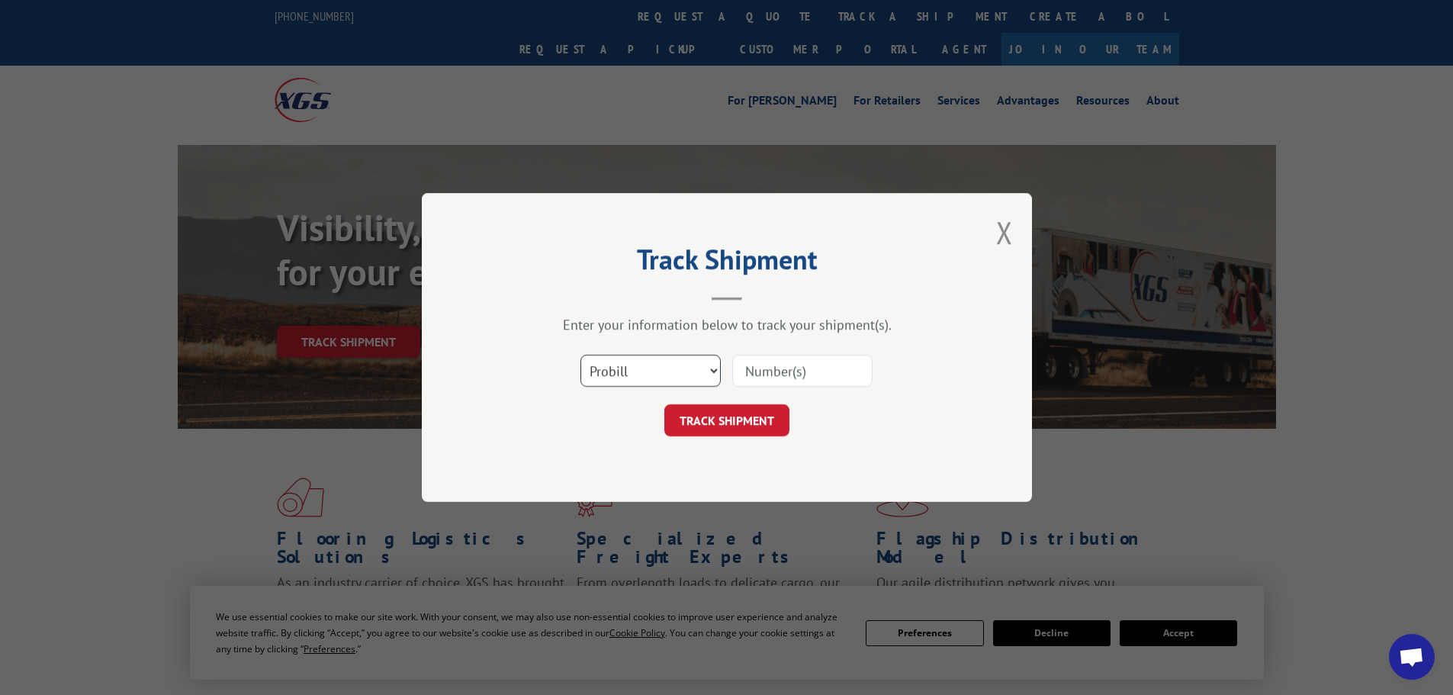
click at [662, 367] on select "Select category... Probill BOL PO" at bounding box center [650, 371] width 140 height 32
select select "po"
click at [580, 355] on select "Select category... Probill BOL PO" at bounding box center [650, 371] width 140 height 32
click at [801, 351] on div "Select category... Probill BOL PO" at bounding box center [727, 370] width 458 height 50
click at [797, 371] on input at bounding box center [802, 371] width 140 height 32
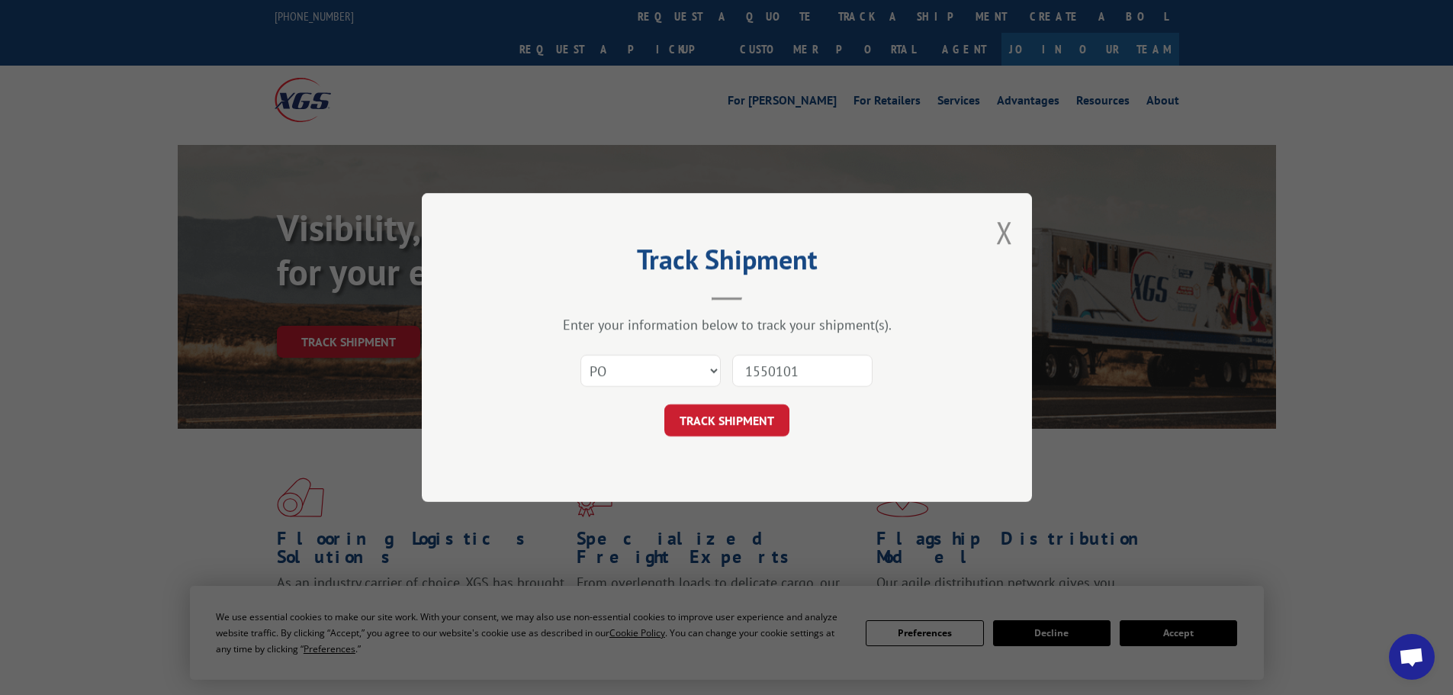
type input "15501014"
click button "TRACK SHIPMENT" at bounding box center [726, 420] width 125 height 32
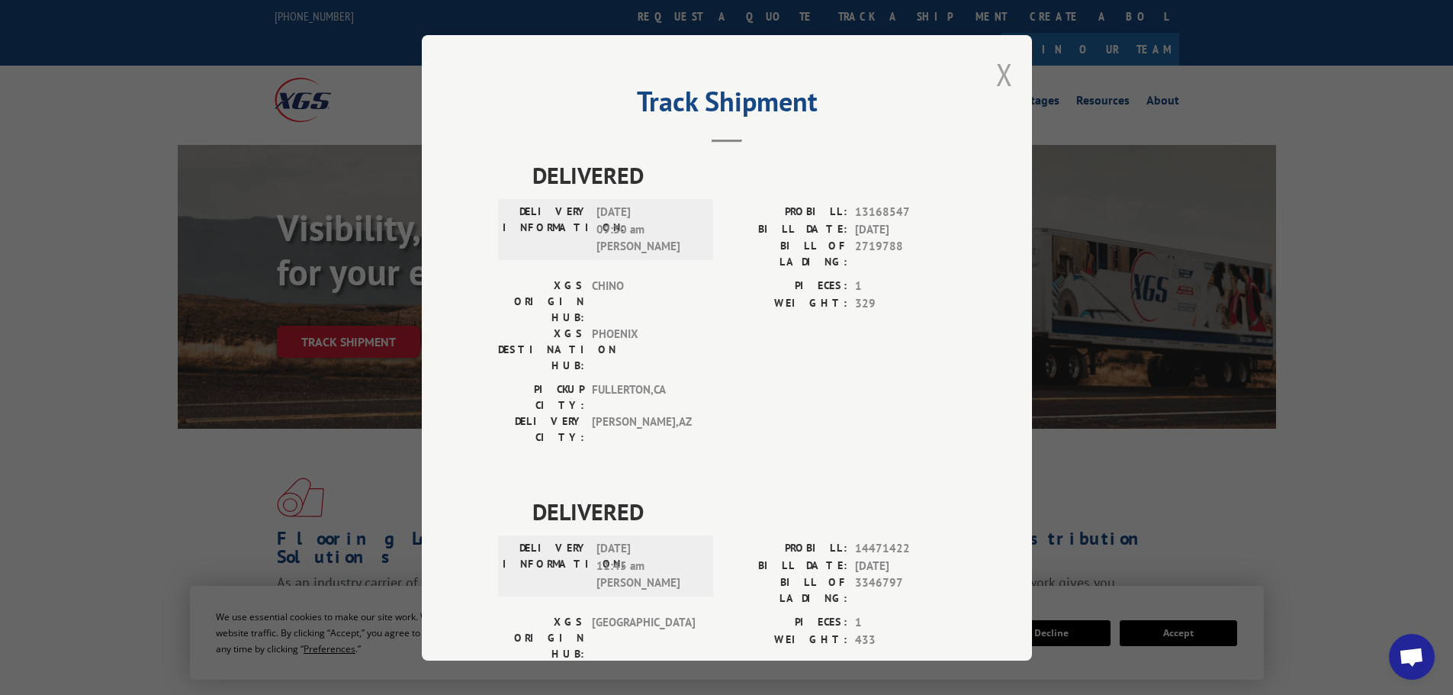
click at [999, 88] on button "Close modal" at bounding box center [1004, 74] width 17 height 40
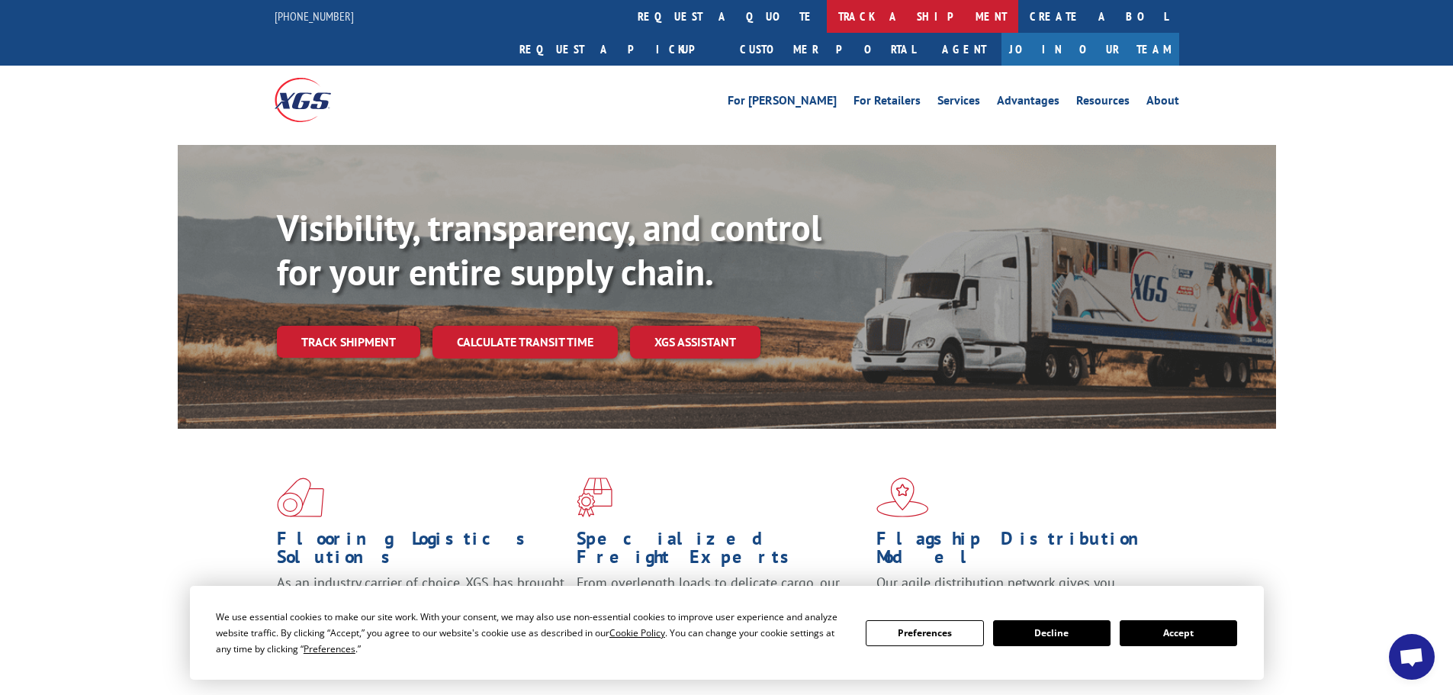
click at [827, 14] on link "track a shipment" at bounding box center [922, 16] width 191 height 33
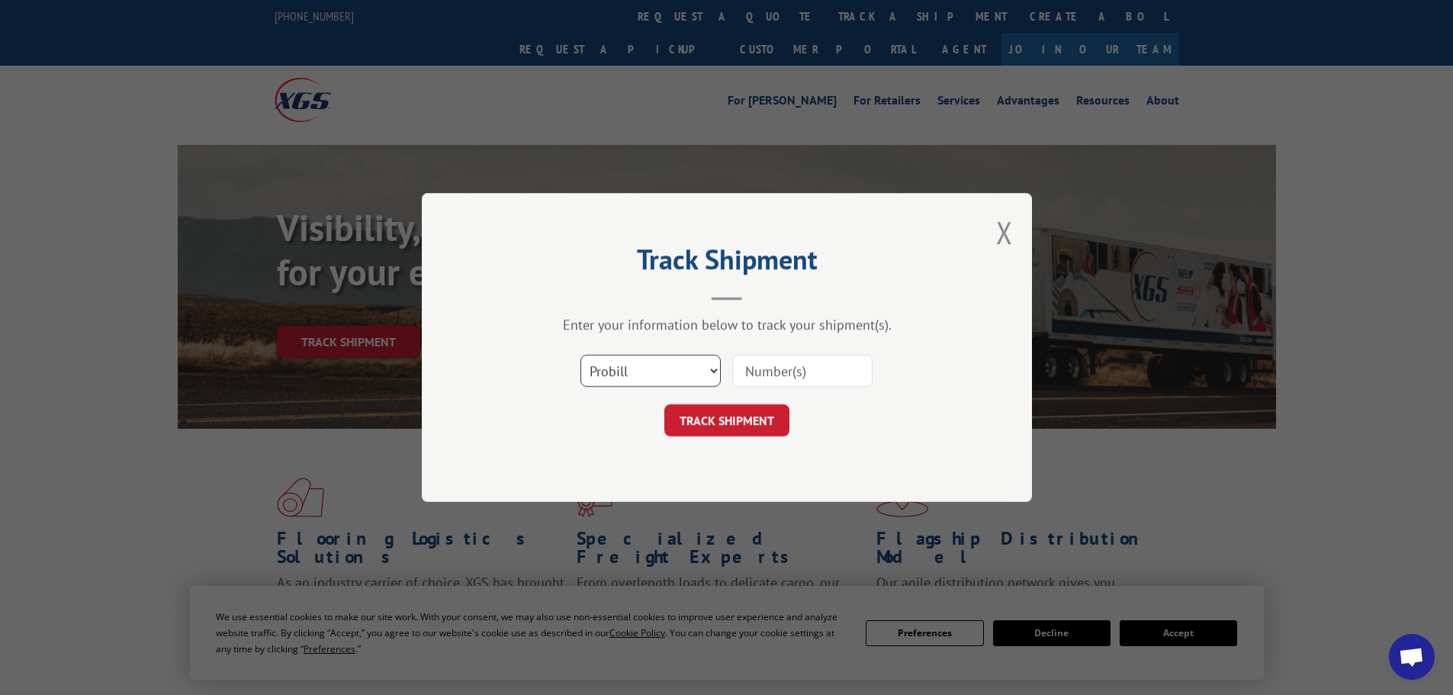
click at [678, 380] on select "Select category... Probill BOL PO" at bounding box center [650, 371] width 140 height 32
select select "po"
click at [580, 355] on select "Select category... Probill BOL PO" at bounding box center [650, 371] width 140 height 32
click at [768, 371] on input at bounding box center [802, 371] width 140 height 32
paste input "15500922"
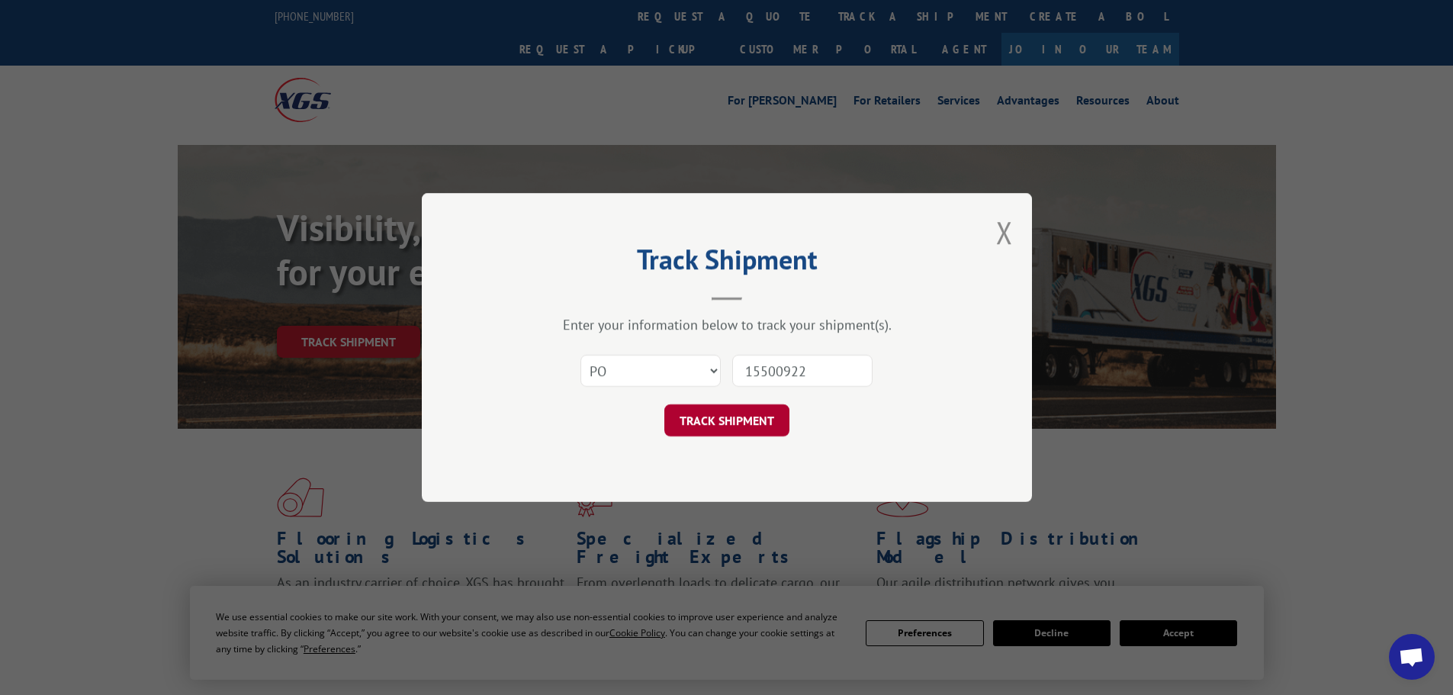
type input "15500922"
click at [750, 426] on button "TRACK SHIPMENT" at bounding box center [726, 420] width 125 height 32
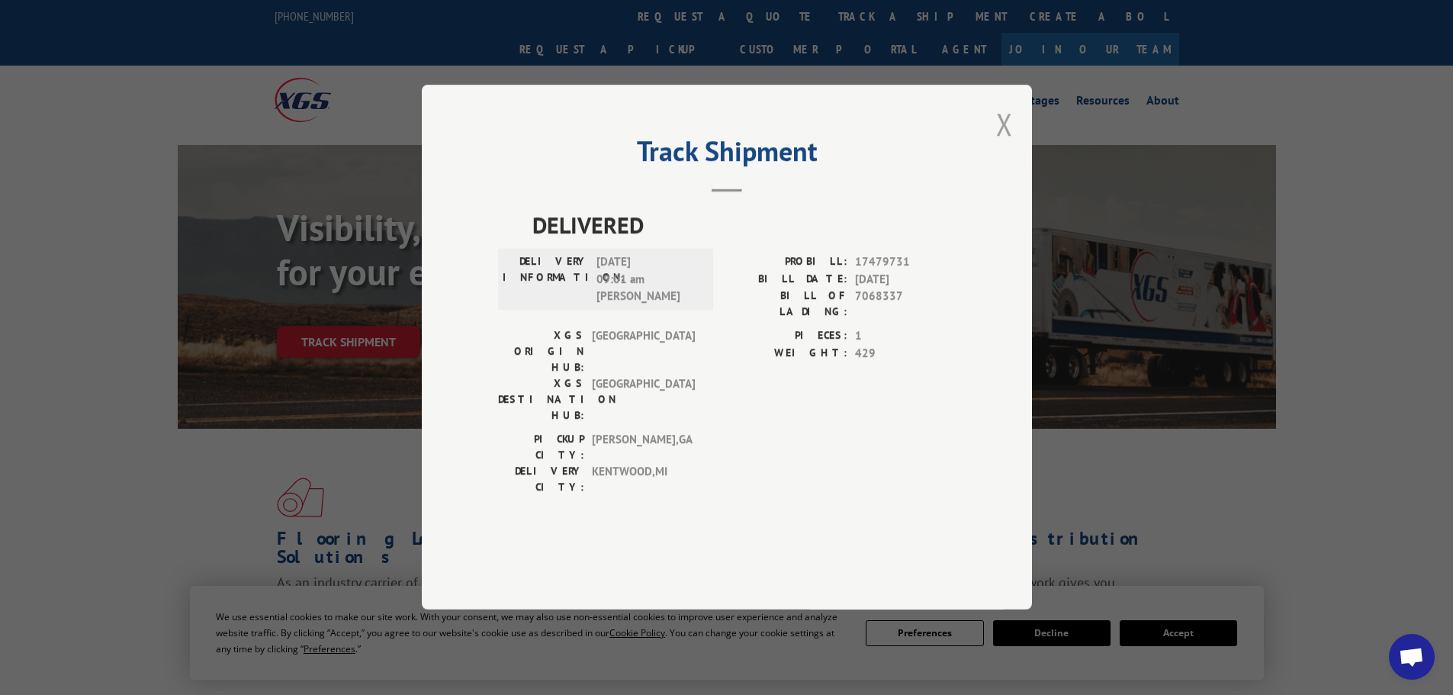
click at [1004, 144] on button "Close modal" at bounding box center [1004, 124] width 17 height 40
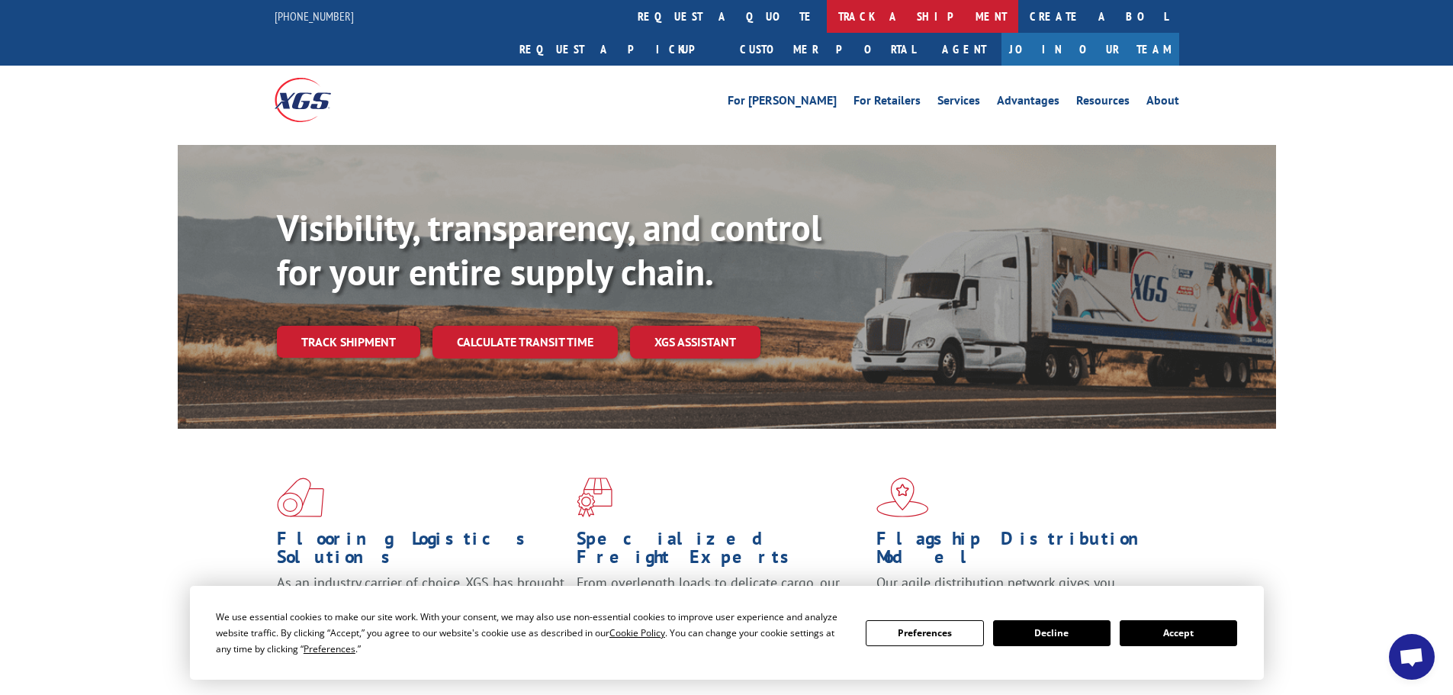
click at [827, 11] on link "track a shipment" at bounding box center [922, 16] width 191 height 33
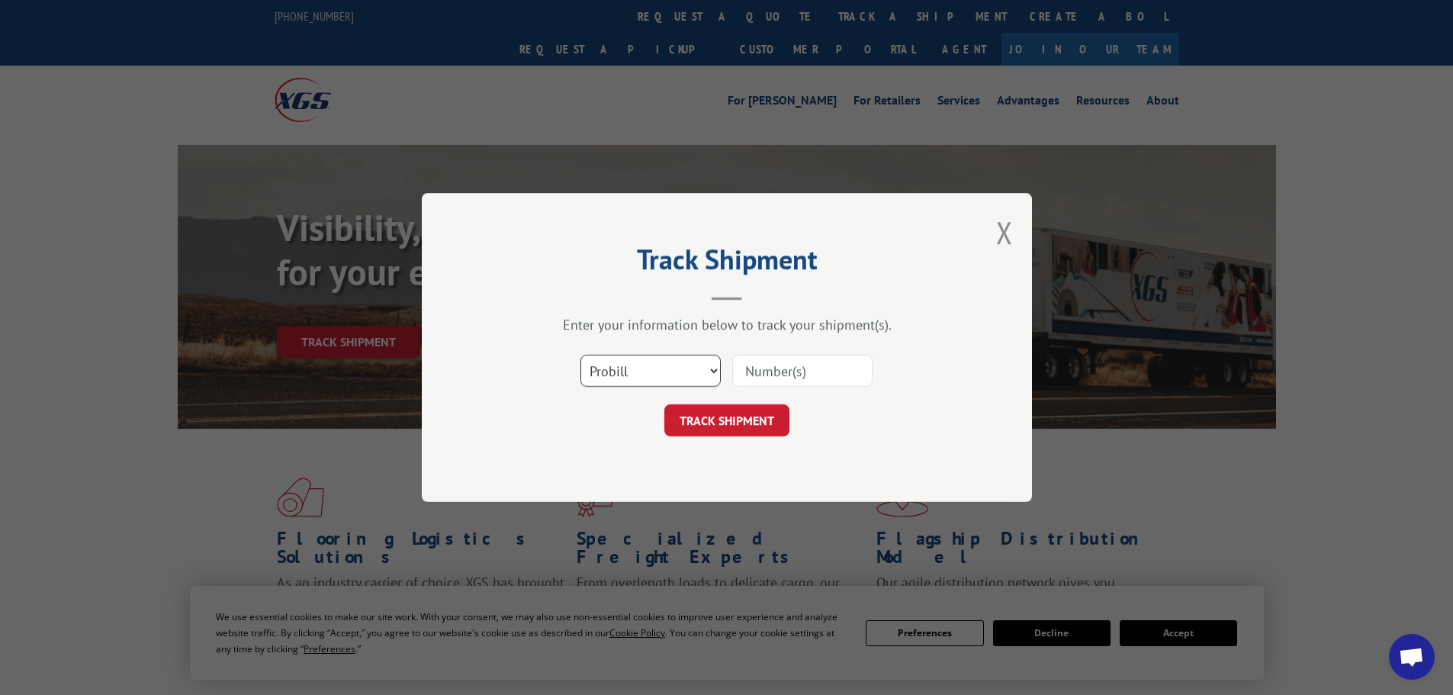
click at [631, 380] on select "Select category... Probill BOL PO" at bounding box center [650, 371] width 140 height 32
select select "po"
click at [580, 355] on select "Select category... Probill BOL PO" at bounding box center [650, 371] width 140 height 32
click at [781, 366] on input at bounding box center [802, 371] width 140 height 32
paste input "15500896"
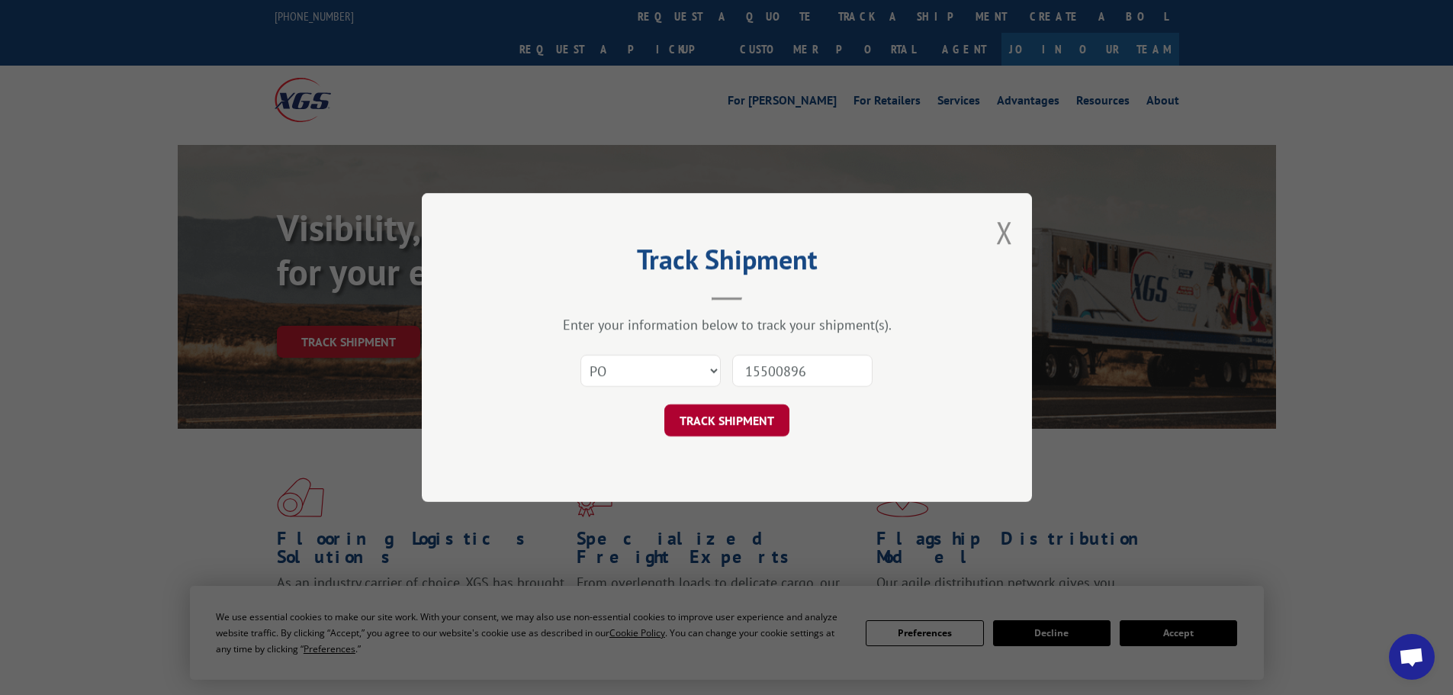
type input "15500896"
click at [747, 431] on button "TRACK SHIPMENT" at bounding box center [726, 420] width 125 height 32
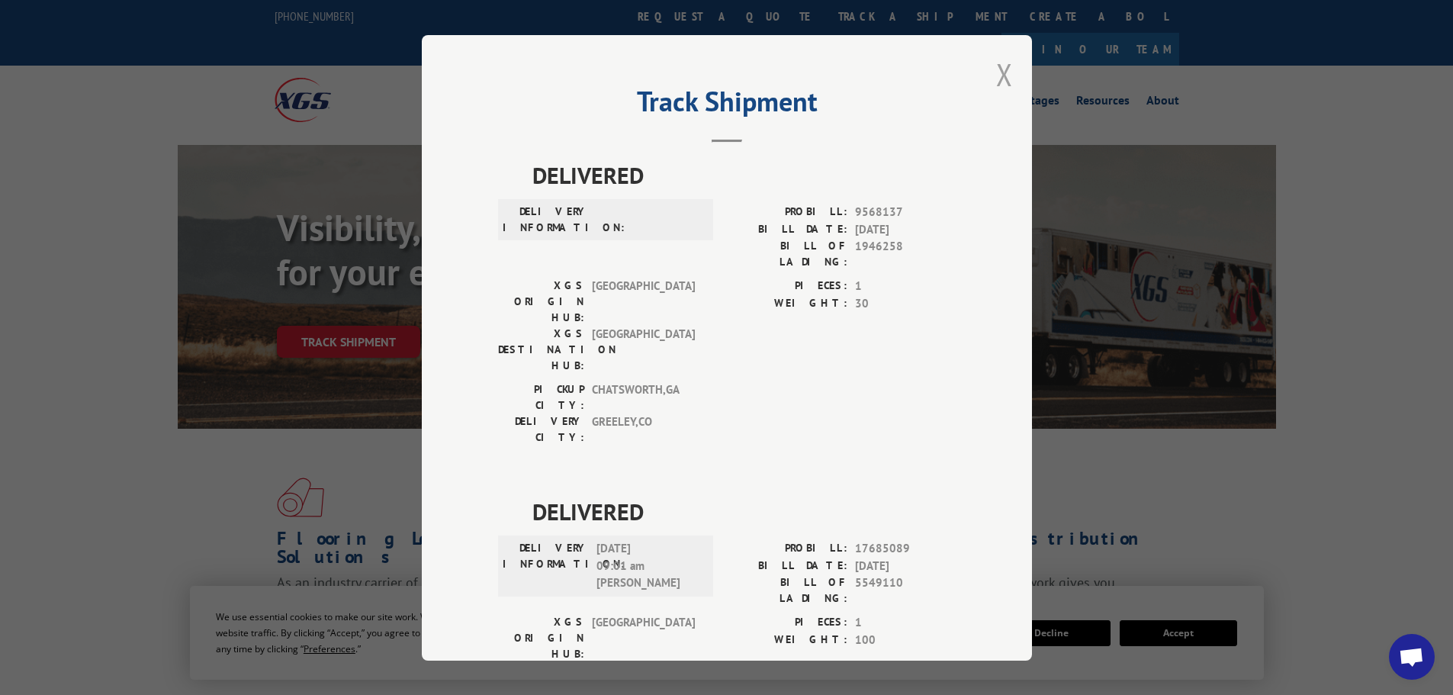
click at [1004, 75] on button "Close modal" at bounding box center [1004, 74] width 17 height 40
